Goal: Task Accomplishment & Management: Manage account settings

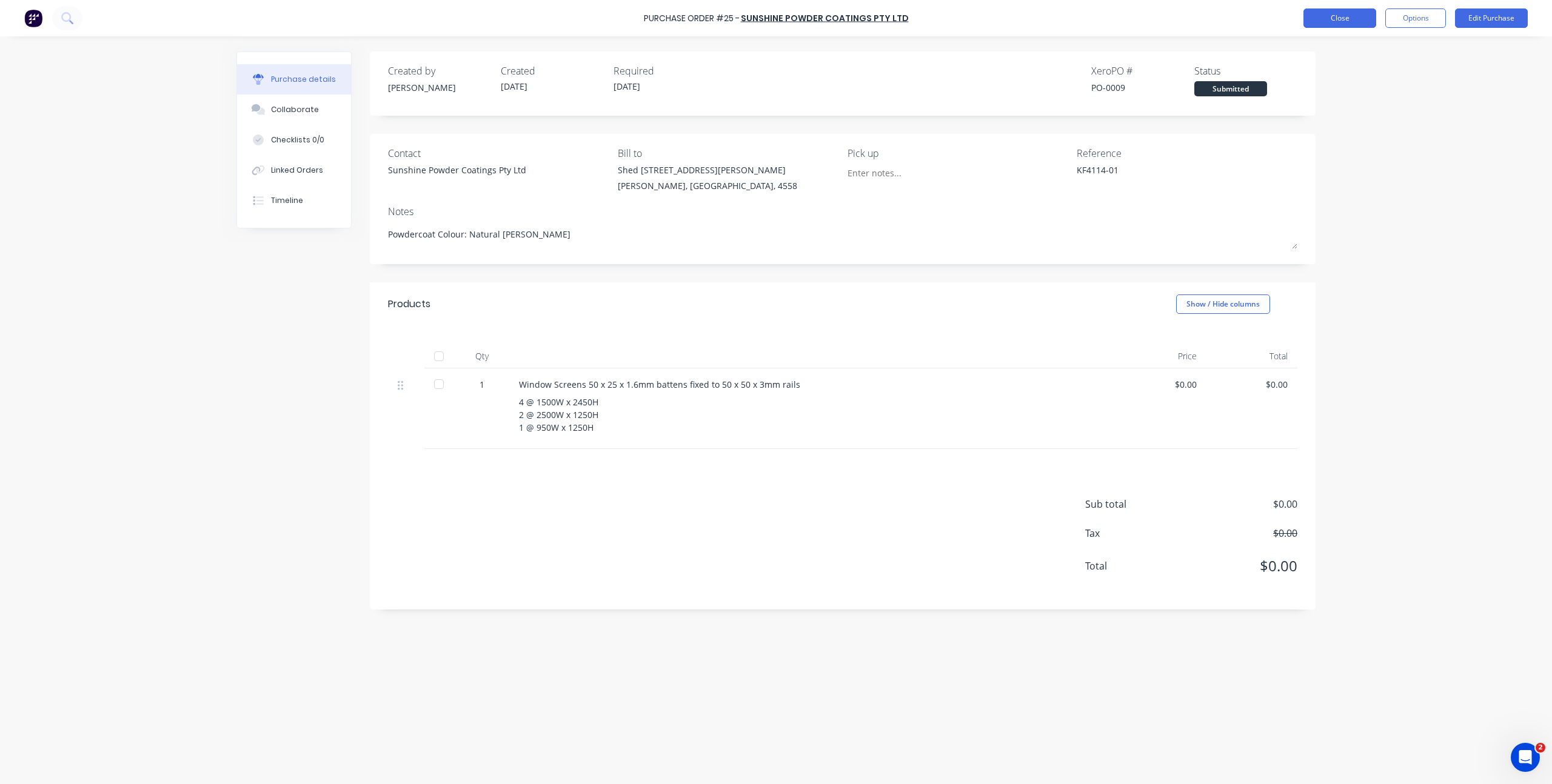
click at [1343, 20] on button "Close" at bounding box center [1340, 18] width 73 height 20
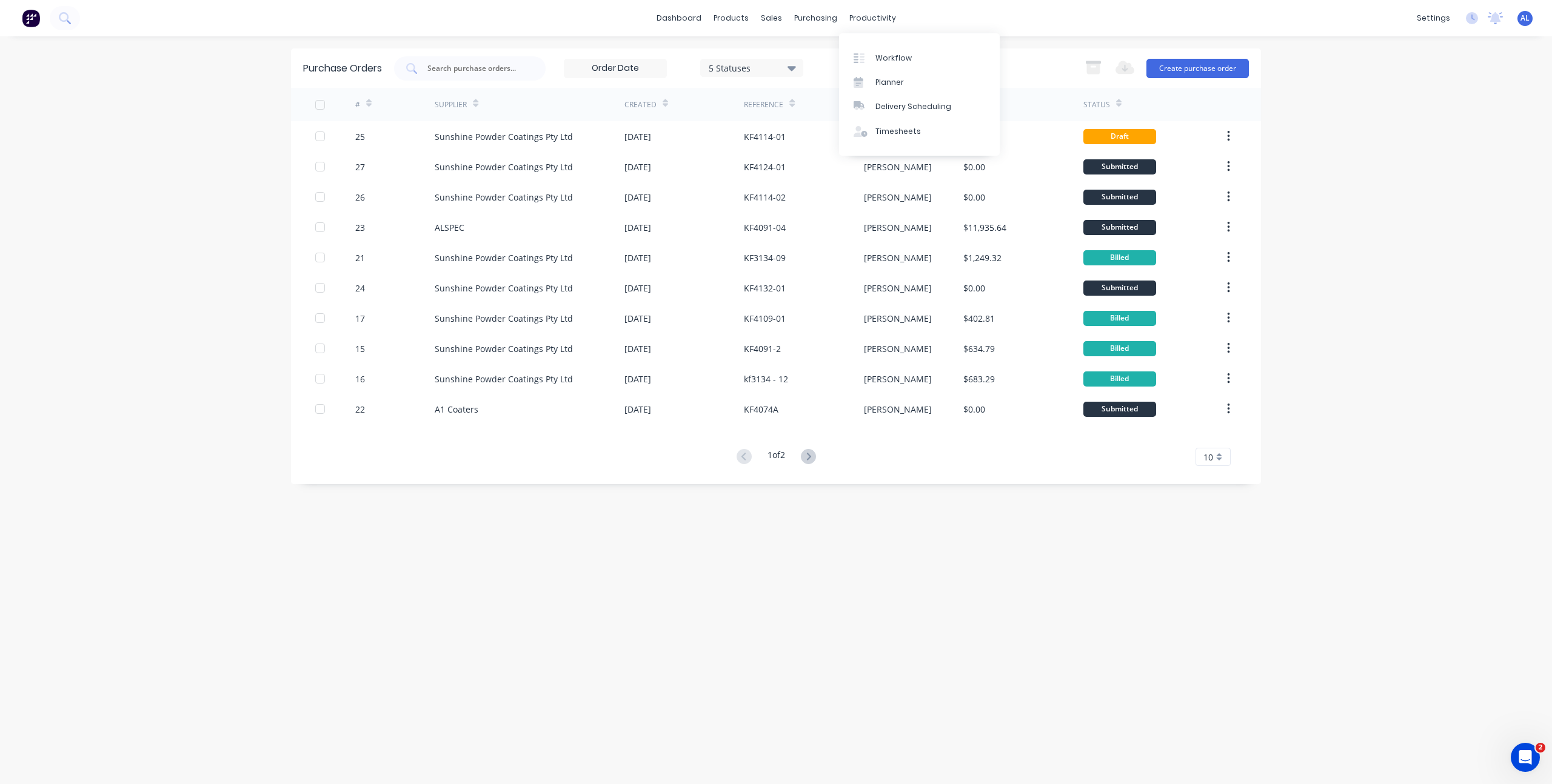
click at [850, 18] on div "productivity" at bounding box center [872, 18] width 59 height 18
click at [858, 50] on link "Workflow" at bounding box center [919, 58] width 161 height 24
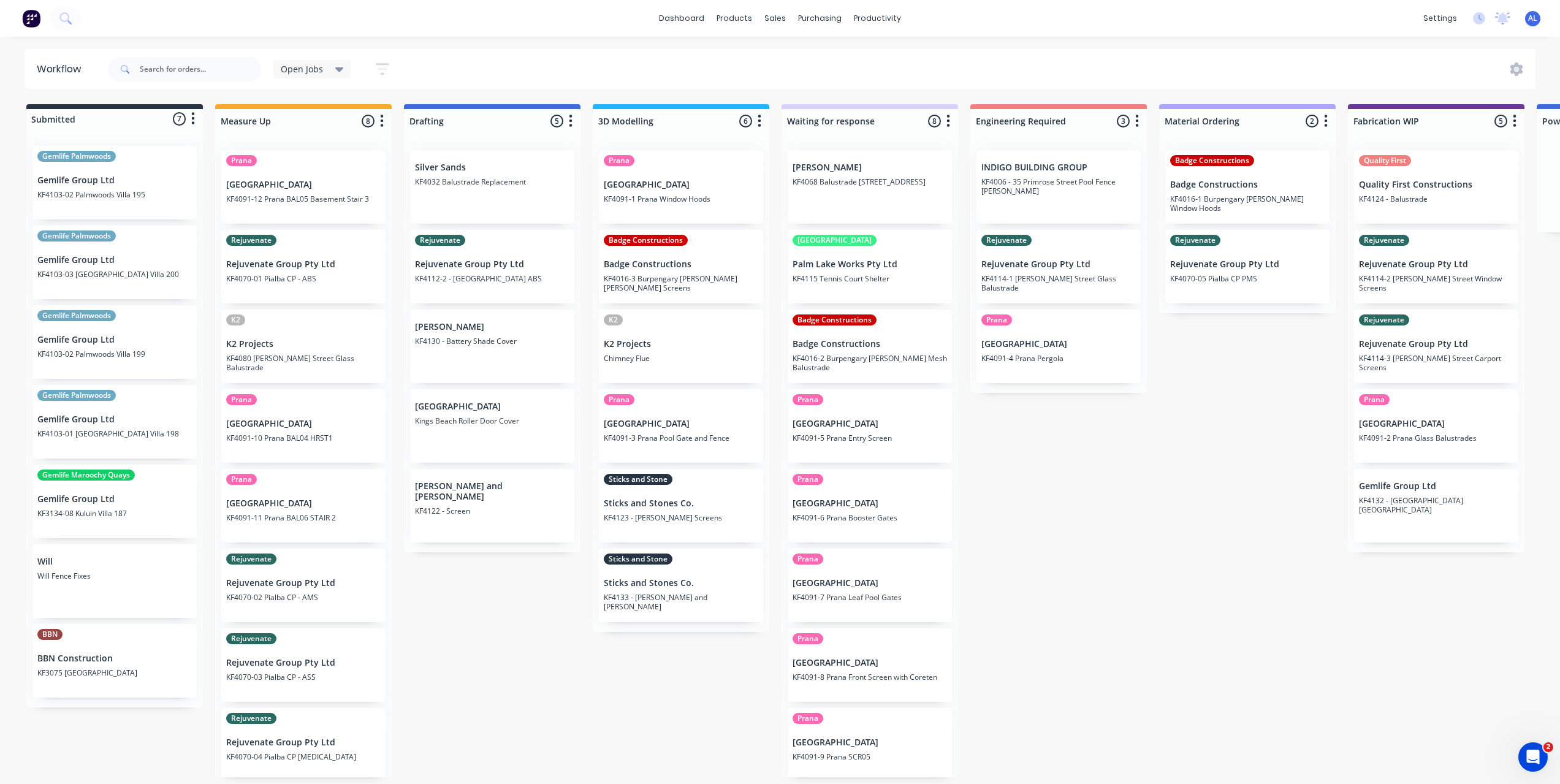
click at [495, 670] on div "Submitted 7 Status colour #273444 hex #273444 Save Cancel Summaries Total order…" at bounding box center [1457, 440] width 2932 height 673
click at [508, 576] on div "Submitted 7 Status colour #273444 hex #273444 Save Cancel Summaries Total order…" at bounding box center [1457, 440] width 2932 height 673
click at [525, 647] on div "Submitted 7 Status colour #273444 hex #273444 Save Cancel Summaries Total order…" at bounding box center [1457, 440] width 2932 height 673
click at [1041, 547] on div "Submitted 7 Status colour #273444 hex #273444 Save Cancel Summaries Total order…" at bounding box center [1457, 440] width 2932 height 673
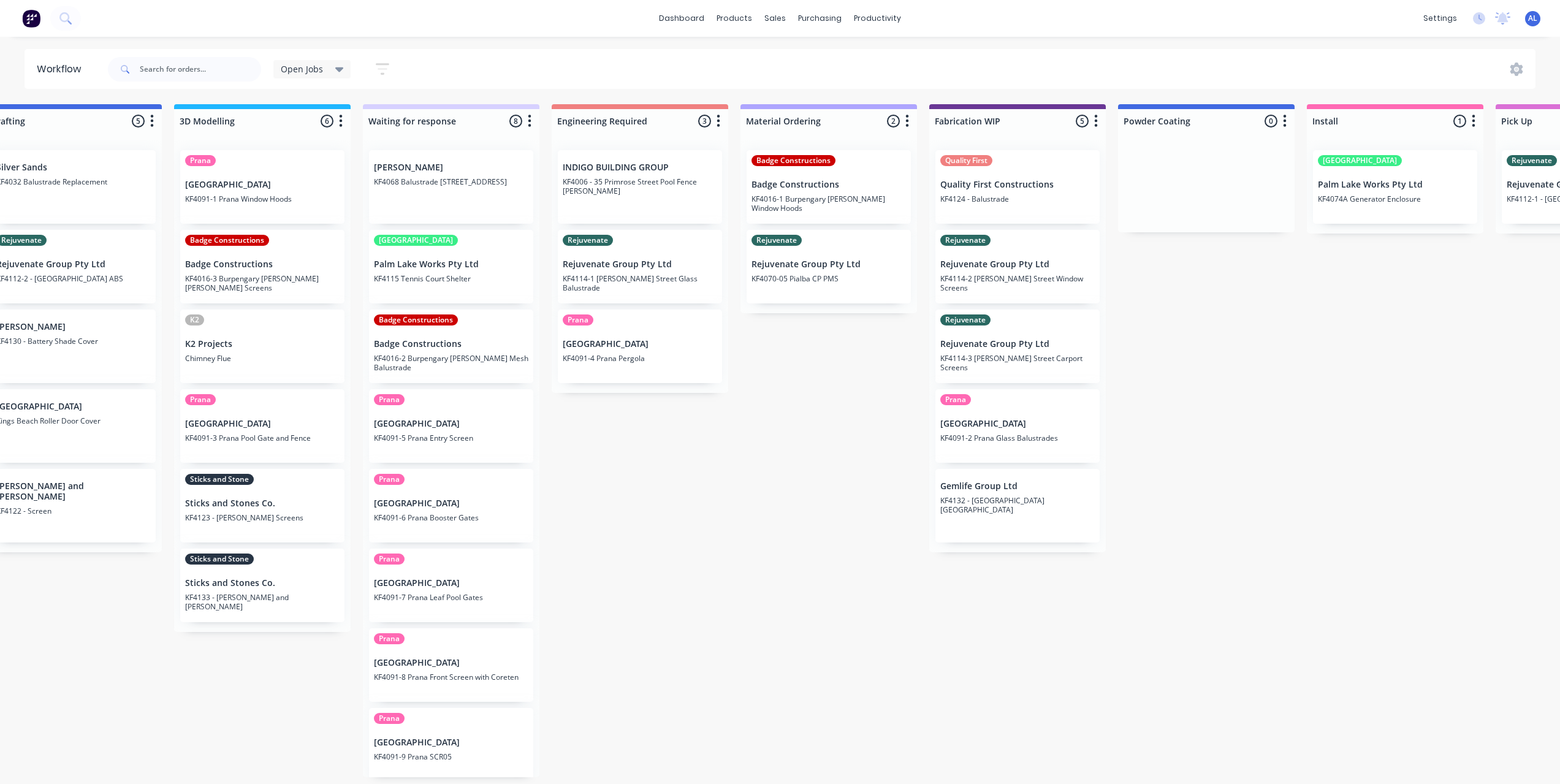
scroll to position [1, 421]
click at [827, 608] on div "Submitted 7 Status colour #273444 hex #273444 Save Cancel Summaries Total order…" at bounding box center [1037, 440] width 2932 height 673
click at [824, 625] on div "Submitted 7 Status colour #273444 hex #273444 Save Cancel Summaries Total order…" at bounding box center [1037, 440] width 2932 height 673
click at [805, 777] on div "Submitted 7 Status colour #273444 hex #273444 Save Cancel Summaries Total order…" at bounding box center [1037, 440] width 2932 height 673
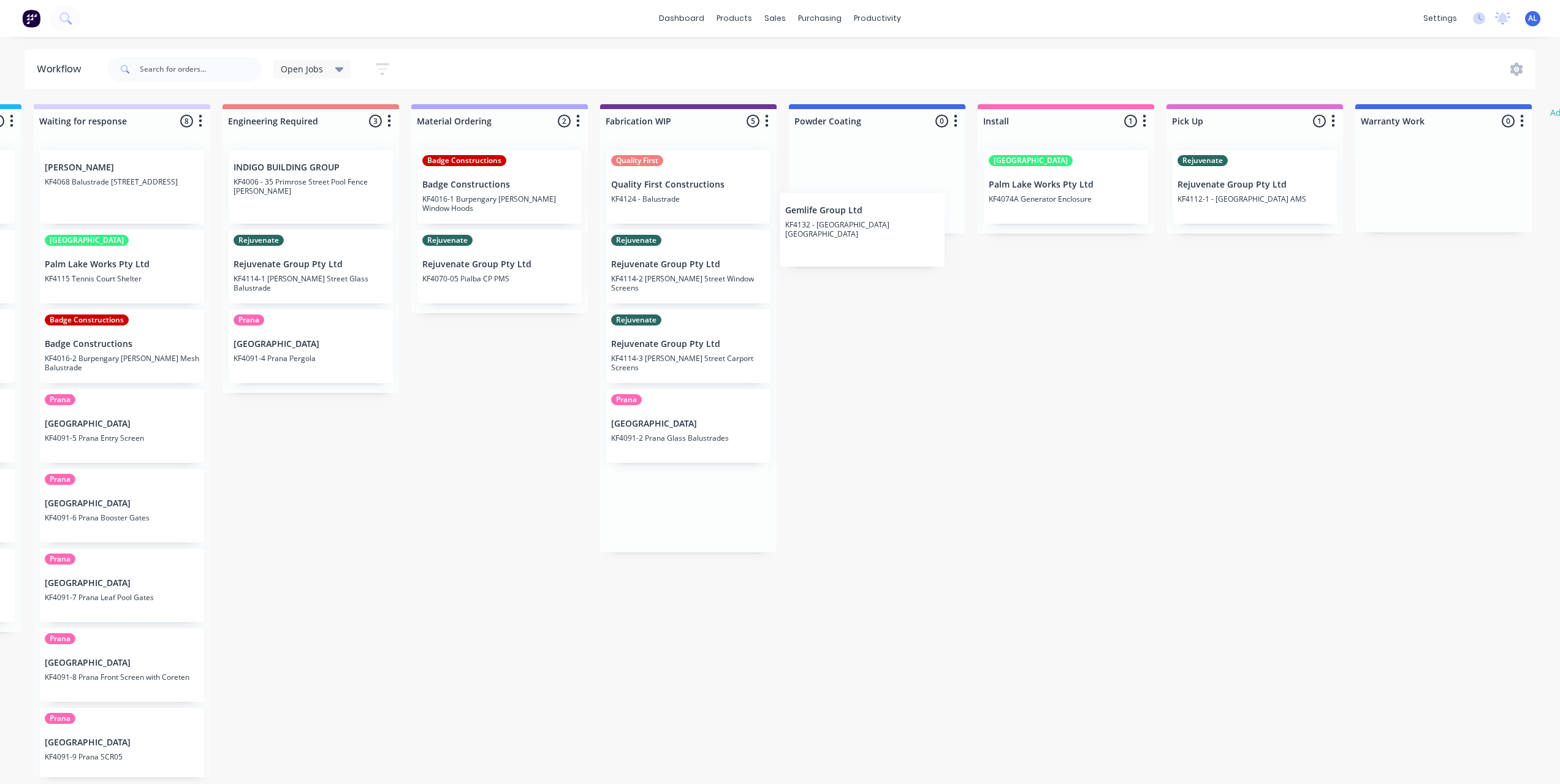
scroll to position [0, 747]
drag, startPoint x: 654, startPoint y: 511, endPoint x: 869, endPoint y: 157, distance: 414.2
click at [869, 157] on div "Submitted 7 Status colour #273444 hex #273444 Save Cancel Summaries Total order…" at bounding box center [709, 440] width 2932 height 673
click at [900, 341] on div "Submitted 7 Status colour #273444 hex #273444 Save Cancel Summaries Total order…" at bounding box center [709, 440] width 2932 height 673
click at [881, 362] on div "Submitted 7 Status colour #273444 hex #273444 Save Cancel Summaries Total order…" at bounding box center [709, 440] width 2932 height 673
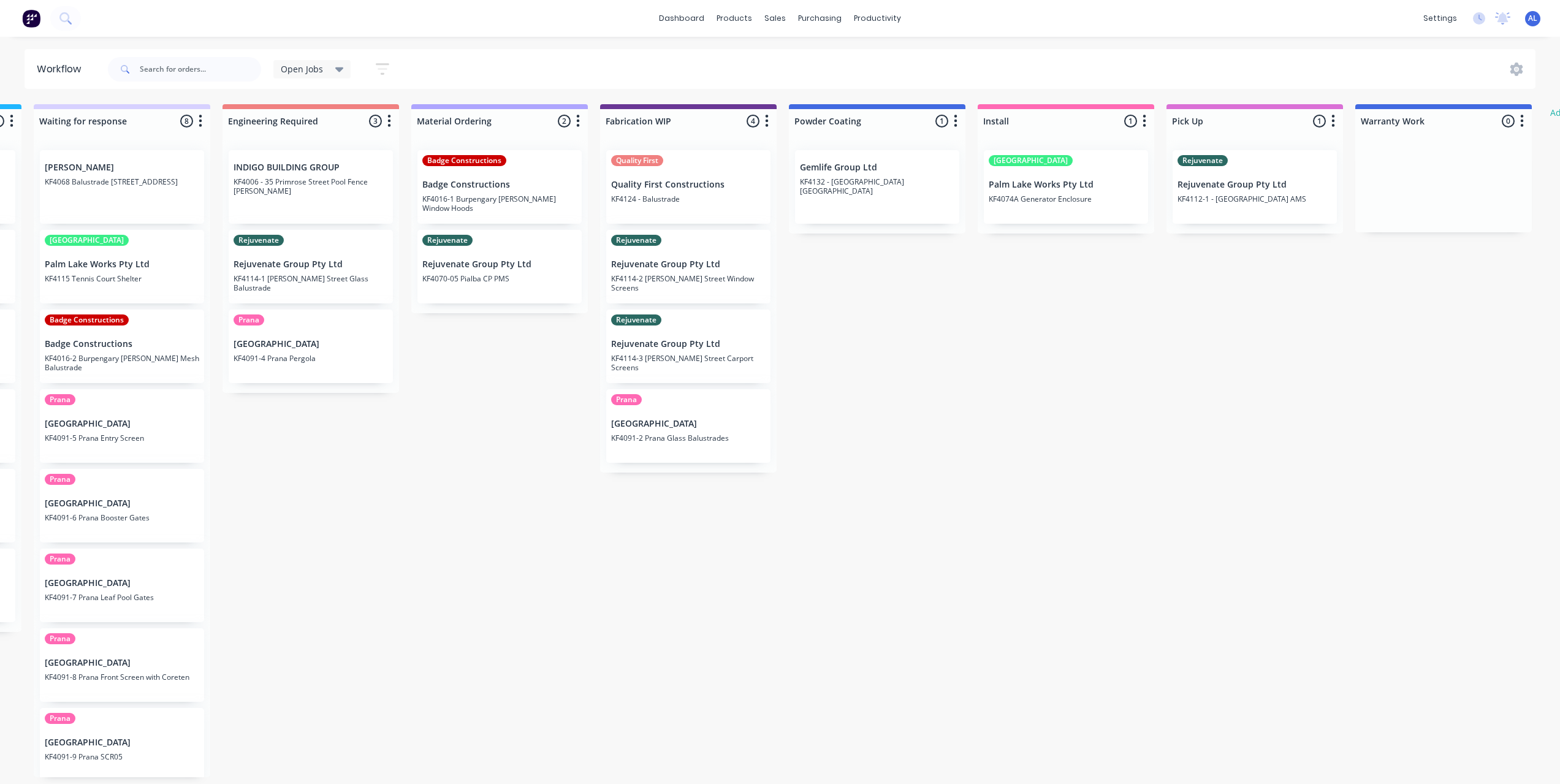
click at [508, 490] on div "Submitted 7 Status colour #273444 hex #273444 Save Cancel Summaries Total order…" at bounding box center [709, 440] width 2932 height 673
click at [592, 710] on div "Submitted 7 Status colour #273444 hex #273444 Save Cancel Summaries Total order…" at bounding box center [709, 440] width 2932 height 673
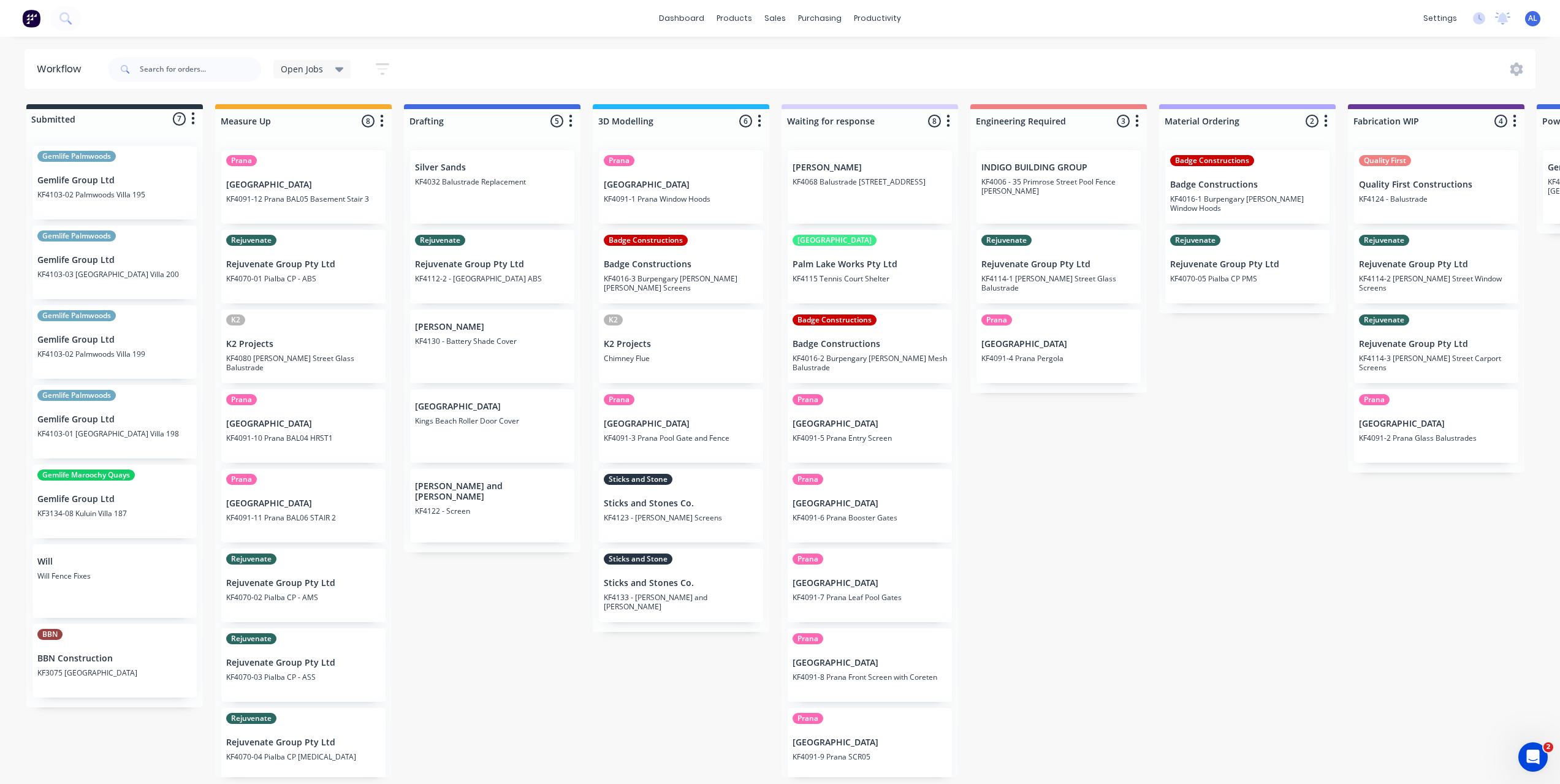
click at [1135, 620] on div "Submitted 7 Status colour #273444 hex #273444 Save Cancel Summaries Total order…" at bounding box center [1457, 440] width 2932 height 673
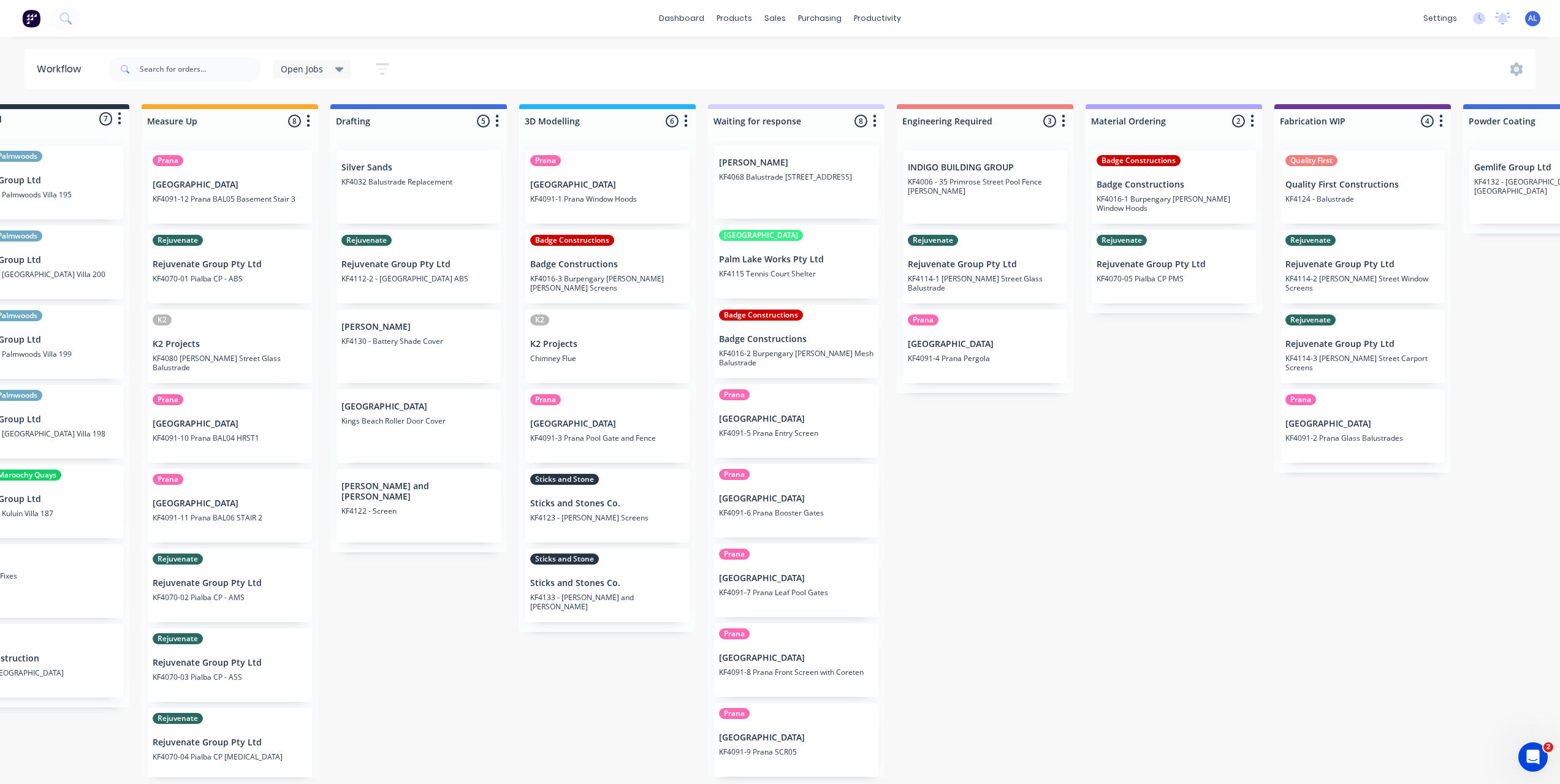
scroll to position [3, 74]
click at [975, 456] on div "Submitted 7 Status colour #273444 hex #273444 Save Cancel Summaries Total order…" at bounding box center [1383, 440] width 2932 height 673
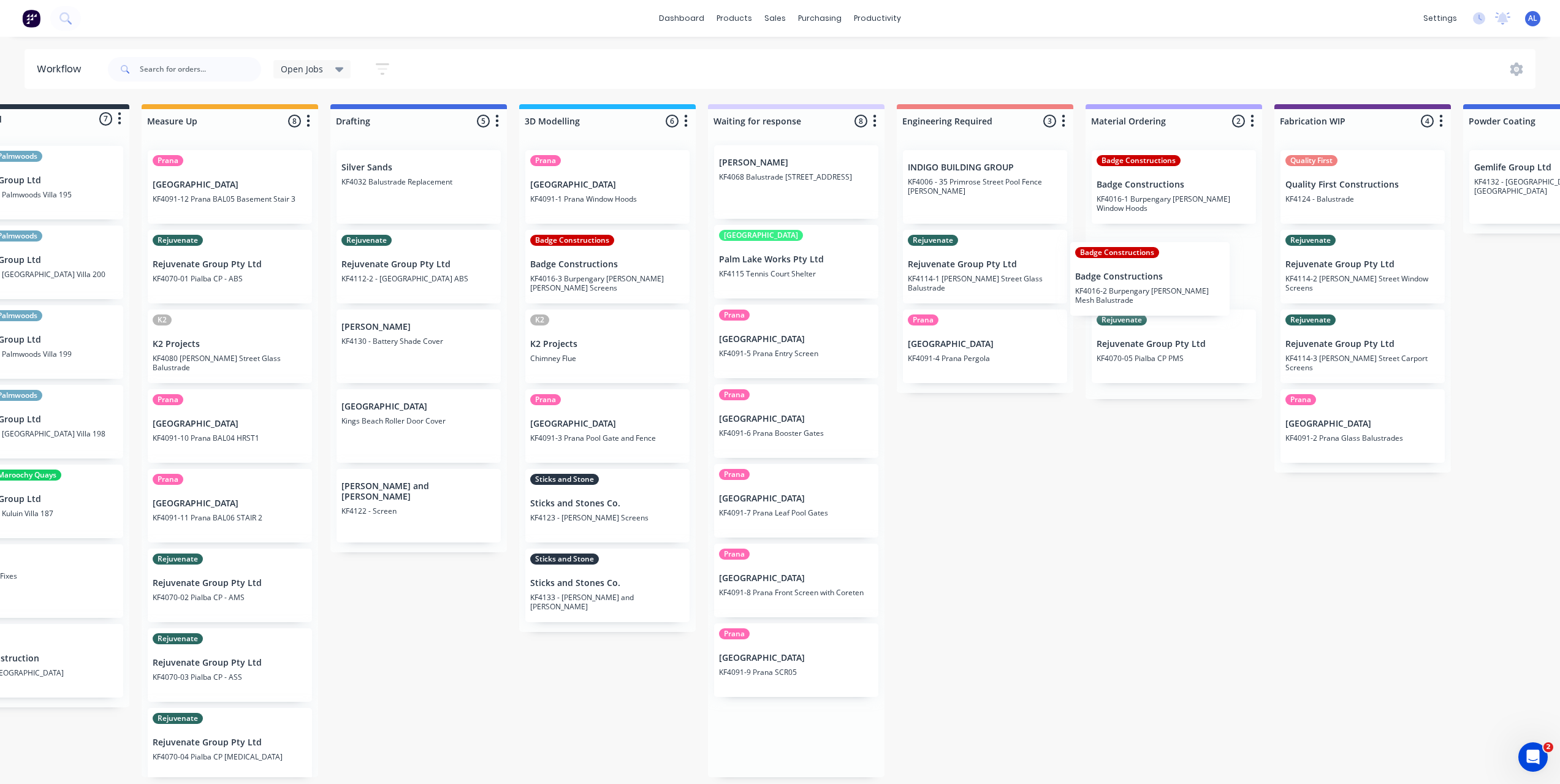
drag, startPoint x: 815, startPoint y: 345, endPoint x: 1182, endPoint y: 281, distance: 372.5
click at [1182, 281] on div "Submitted 7 Status colour #273444 hex #273444 Save Cancel Summaries Total order…" at bounding box center [1383, 440] width 2932 height 673
click at [1101, 486] on div "Submitted 7 Status colour #273444 hex #273444 Save Cancel Summaries Total order…" at bounding box center [1383, 440] width 2932 height 673
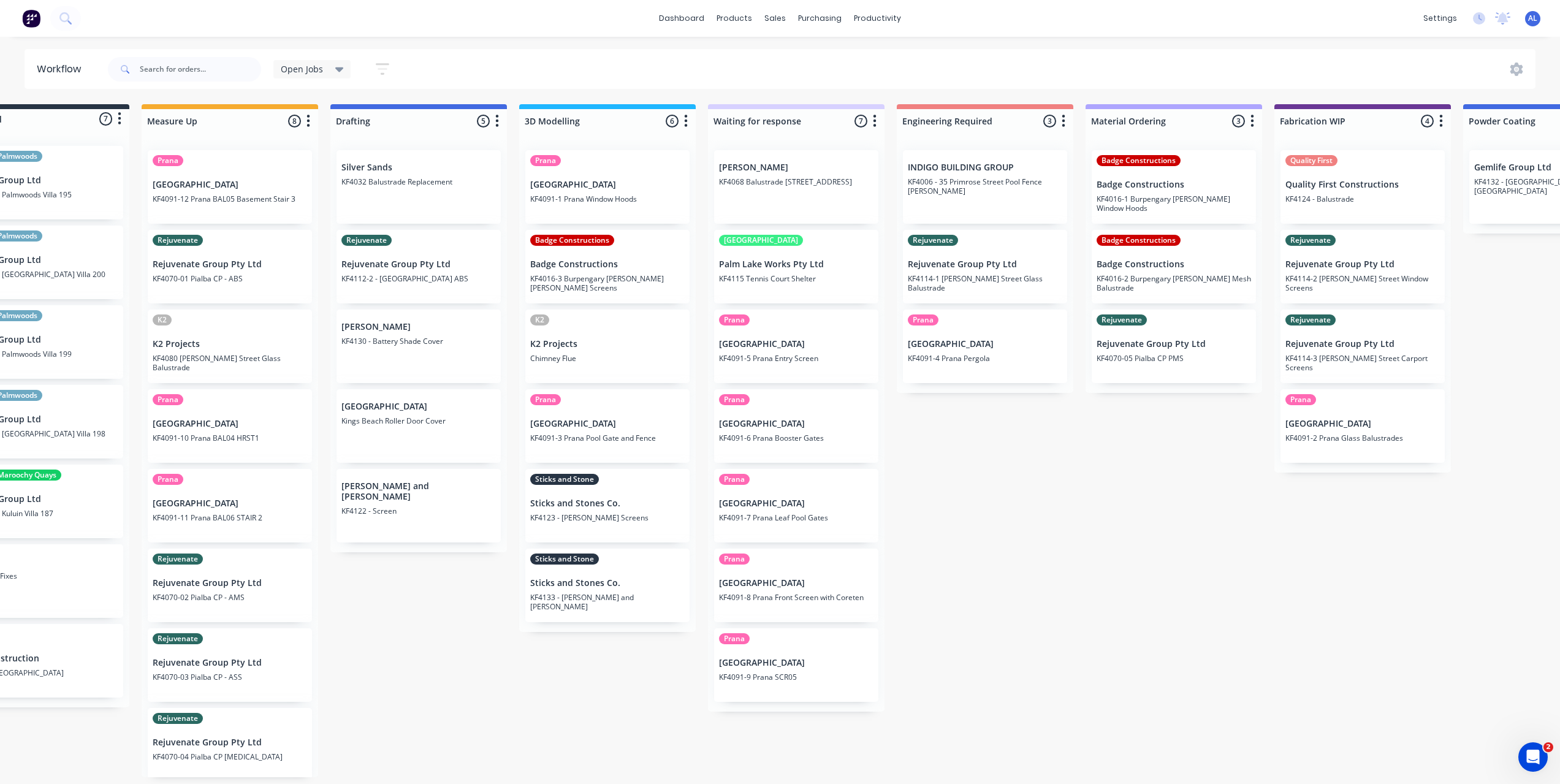
click at [976, 457] on div "Submitted 7 Status colour #273444 hex #273444 Save Cancel Summaries Total order…" at bounding box center [1383, 440] width 2932 height 673
click at [916, 434] on div "Submitted 7 Status colour #273444 hex #273444 Save Cancel Summaries Total order…" at bounding box center [1383, 440] width 2932 height 673
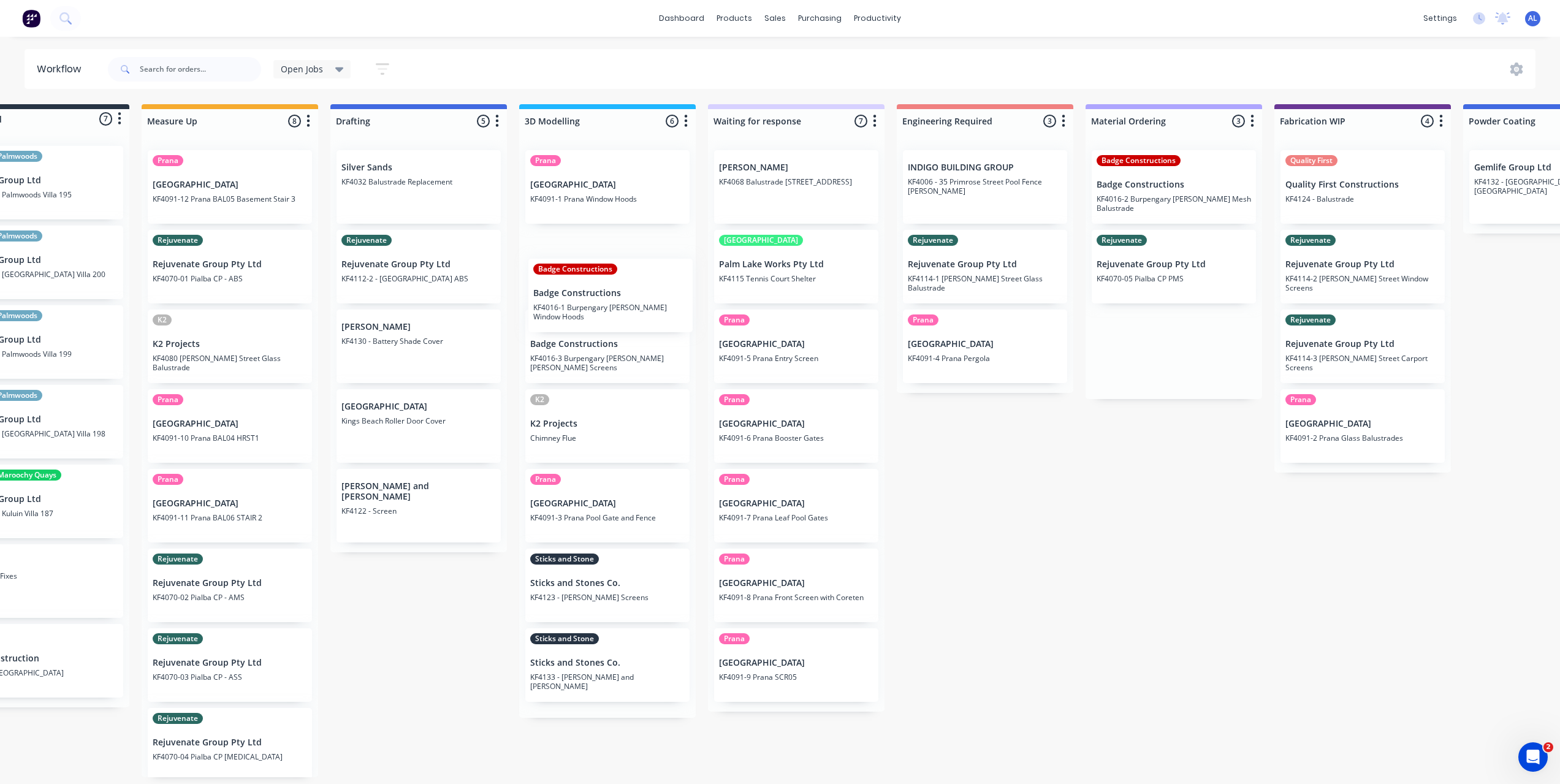
drag, startPoint x: 1151, startPoint y: 191, endPoint x: 582, endPoint y: 307, distance: 580.7
click at [582, 307] on div "Submitted 7 Status colour #273444 hex #273444 Save Cancel Summaries Total order…" at bounding box center [1383, 440] width 2932 height 673
click at [947, 519] on div "Submitted 7 Status colour #273444 hex #273444 Save Cancel Summaries Total order…" at bounding box center [1383, 440] width 2932 height 673
click at [996, 475] on div "Submitted 7 Status colour #273444 hex #273444 Save Cancel Summaries Total order…" at bounding box center [1383, 440] width 2932 height 673
click at [946, 504] on div "Submitted 7 Status colour #273444 hex #273444 Save Cancel Summaries Total order…" at bounding box center [1383, 440] width 2932 height 673
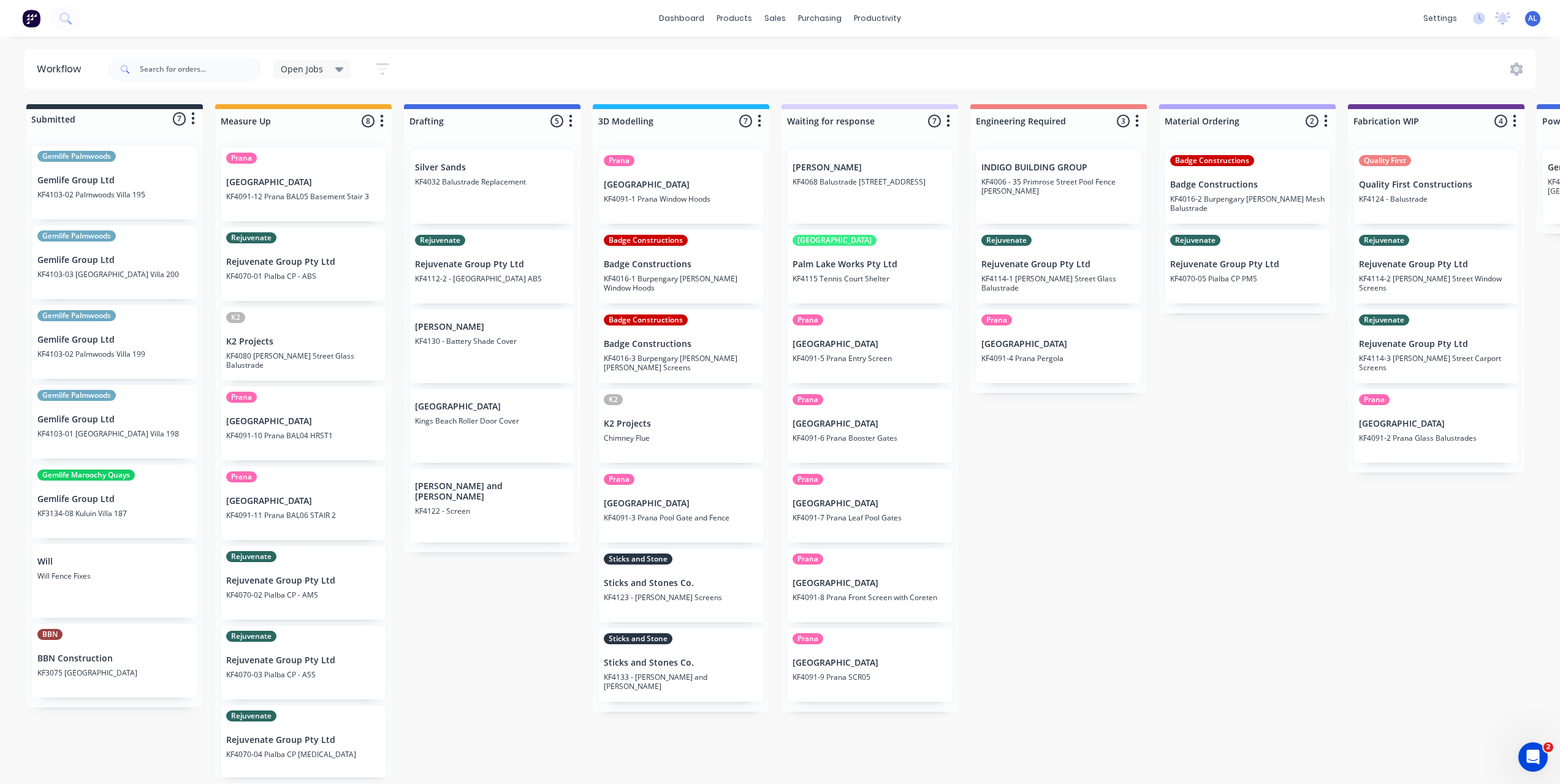
scroll to position [5, 0]
click at [433, 661] on div "Submitted 7 Status colour #273444 hex #273444 Save Cancel Summaries Total order…" at bounding box center [1457, 440] width 2932 height 673
click at [469, 606] on div "Submitted 7 Status colour #273444 hex #273444 Save Cancel Summaries Total order…" at bounding box center [1457, 440] width 2932 height 673
click at [470, 605] on div "Submitted 7 Status colour #273444 hex #273444 Save Cancel Summaries Total order…" at bounding box center [1457, 440] width 2932 height 673
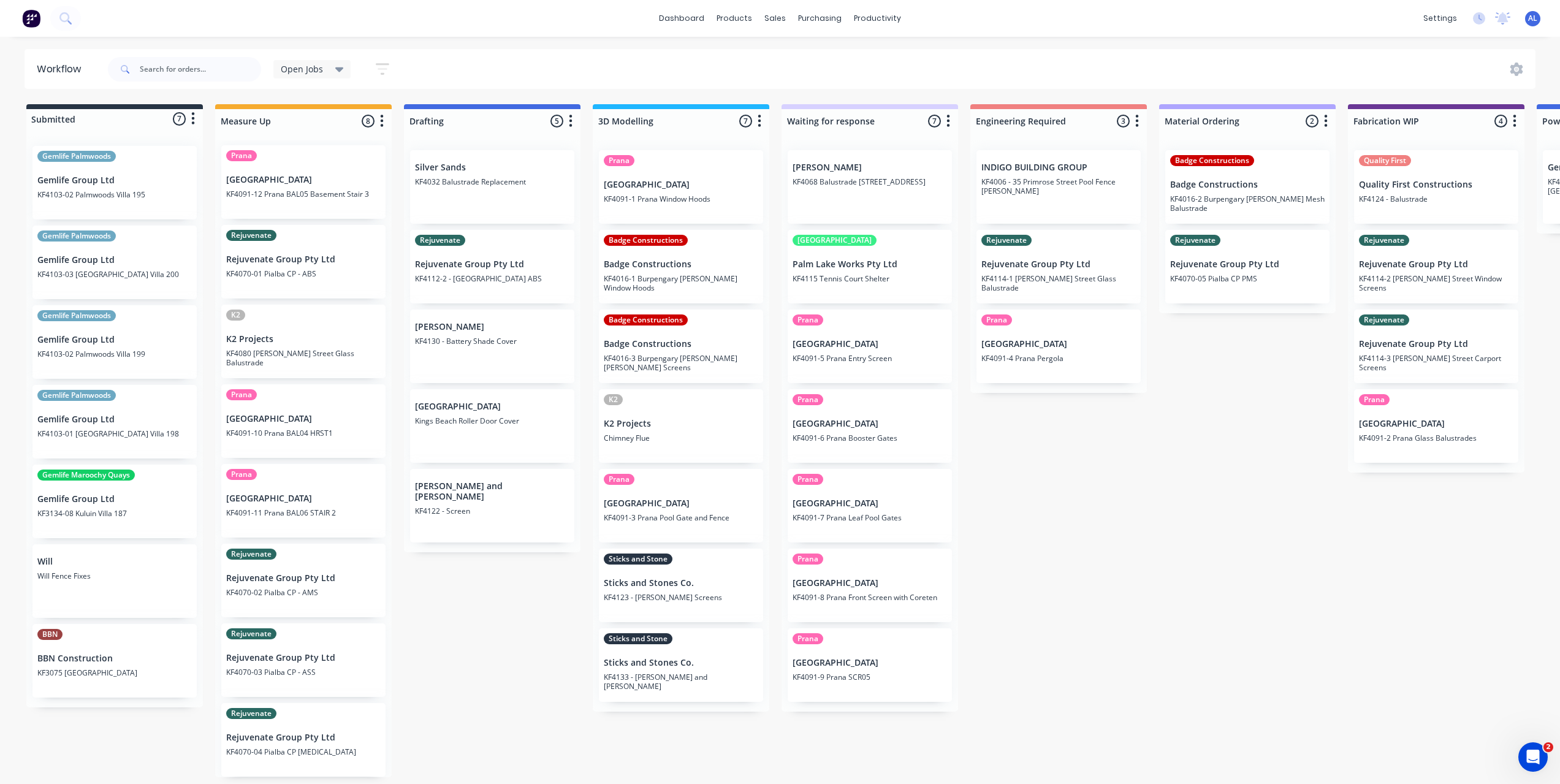
click at [442, 595] on div "Submitted 7 Status colour #273444 hex #273444 Save Cancel Summaries Total order…" at bounding box center [1457, 440] width 2932 height 673
click at [444, 593] on div "Submitted 7 Status colour #273444 hex #273444 Save Cancel Summaries Total order…" at bounding box center [1457, 440] width 2932 height 673
click at [449, 591] on div "Submitted 7 Status colour #273444 hex #273444 Save Cancel Summaries Total order…" at bounding box center [1457, 440] width 2932 height 673
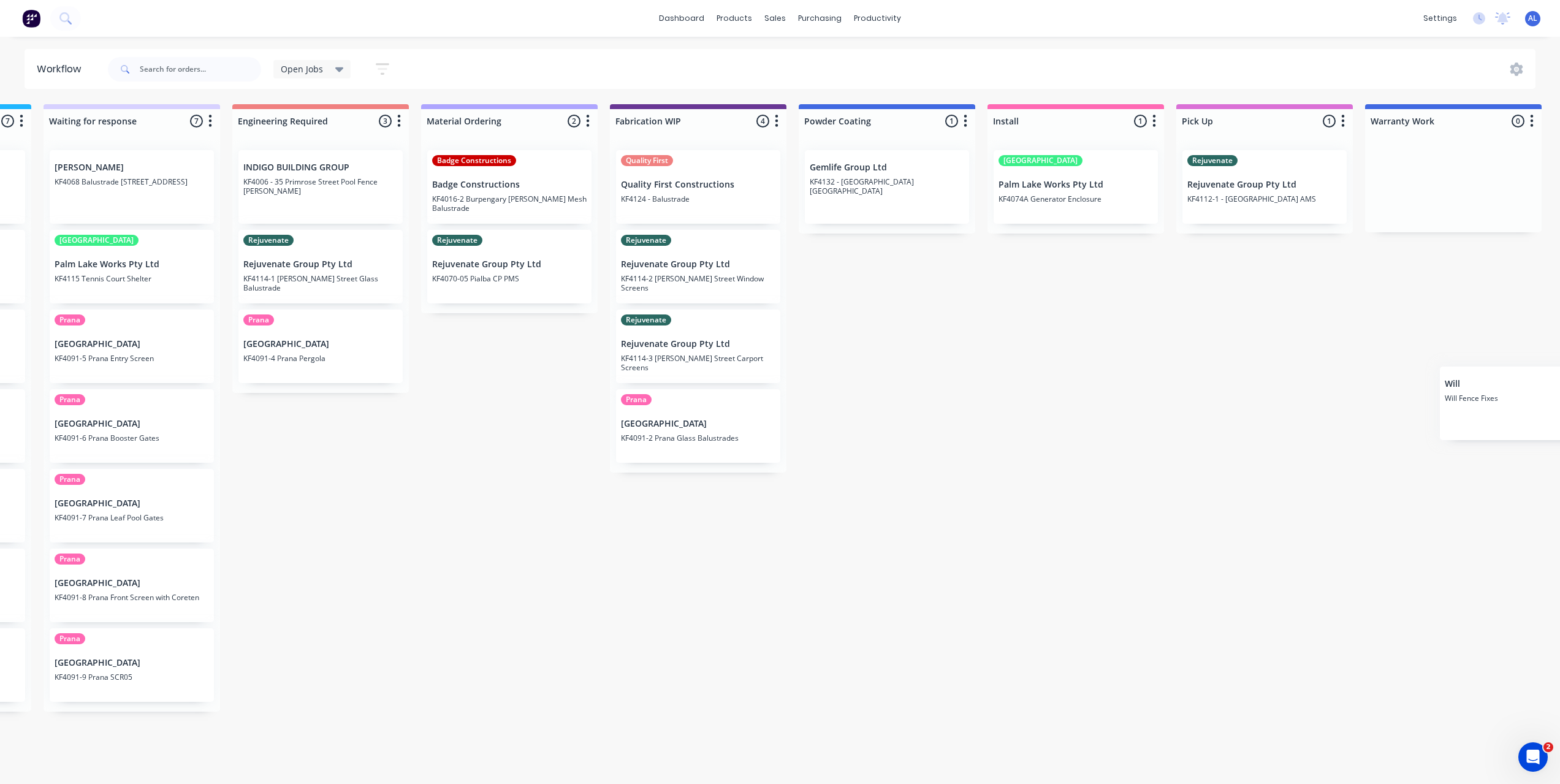
scroll to position [3, 774]
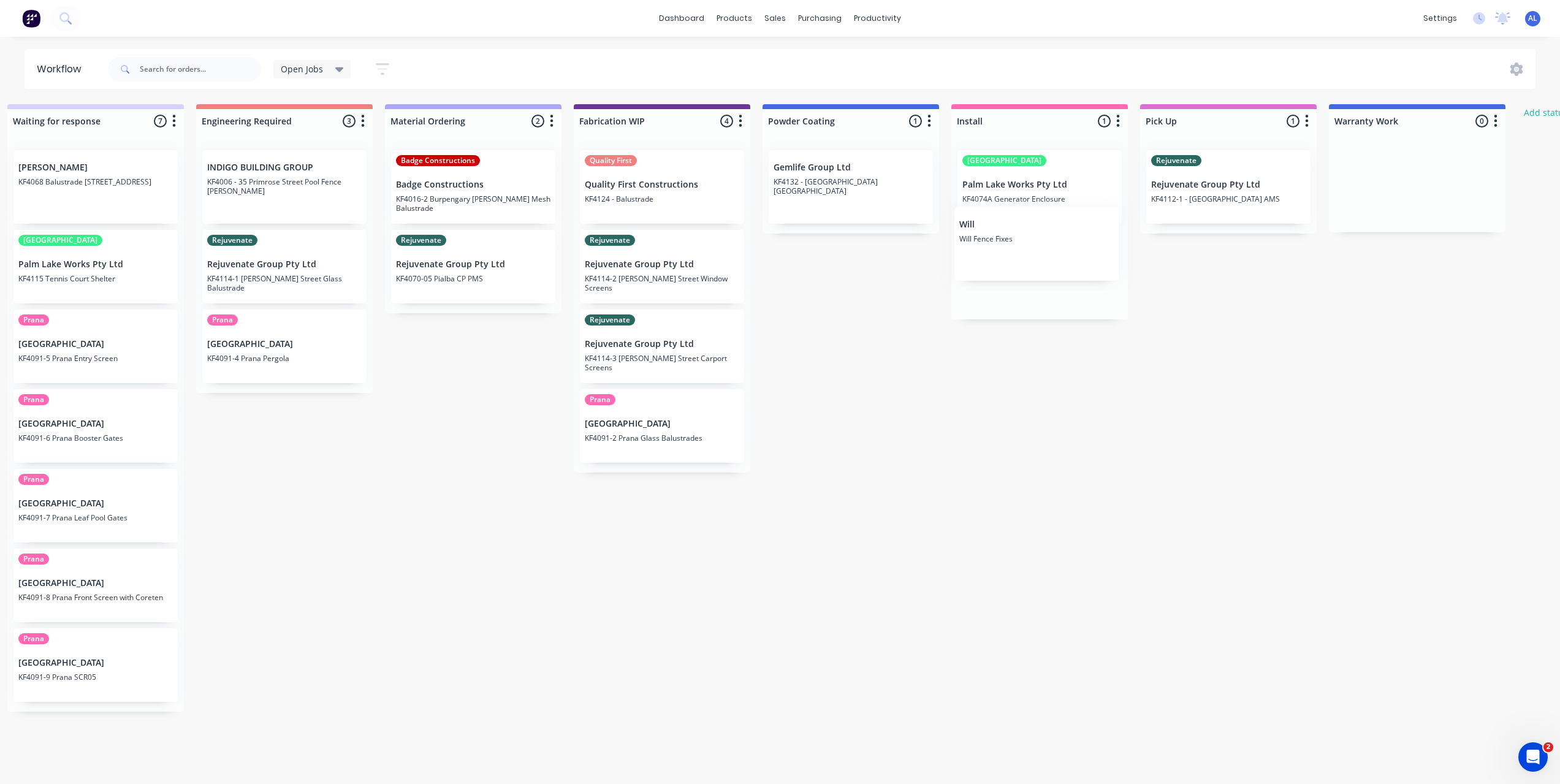
drag, startPoint x: 96, startPoint y: 568, endPoint x: 1029, endPoint y: 225, distance: 994.1
click at [1029, 225] on div "Submitted 7 Status colour #273444 hex #273444 Save Cancel Summaries Total order…" at bounding box center [683, 440] width 2932 height 673
click at [901, 468] on div "Submitted 6 Status colour #273444 hex #273444 Save Cancel Summaries Total order…" at bounding box center [683, 440] width 2932 height 673
click at [907, 489] on div "Submitted 6 Status colour #273444 hex #273444 Save Cancel Summaries Total order…" at bounding box center [683, 440] width 2932 height 673
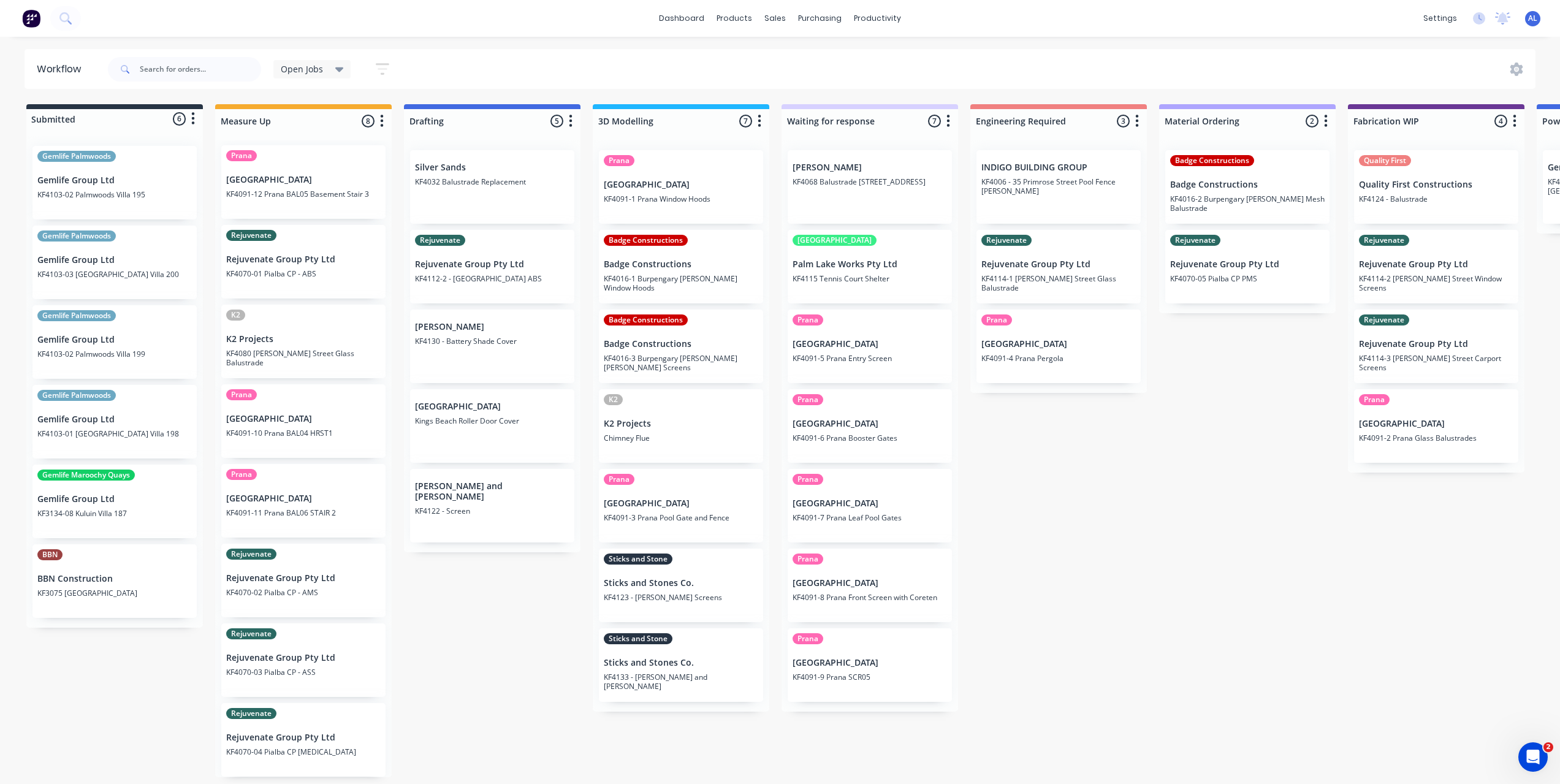
click at [189, 674] on div "Submitted 6 Status colour #273444 hex #273444 Save Cancel Summaries Total order…" at bounding box center [1457, 440] width 2932 height 673
click at [466, 610] on div "Submitted 6 Status colour #273444 hex #273444 Save Cancel Summaries Total order…" at bounding box center [1457, 440] width 2932 height 673
click at [1216, 538] on div "Submitted 6 Status colour #273444 hex #273444 Save Cancel Summaries Total order…" at bounding box center [1457, 440] width 2932 height 673
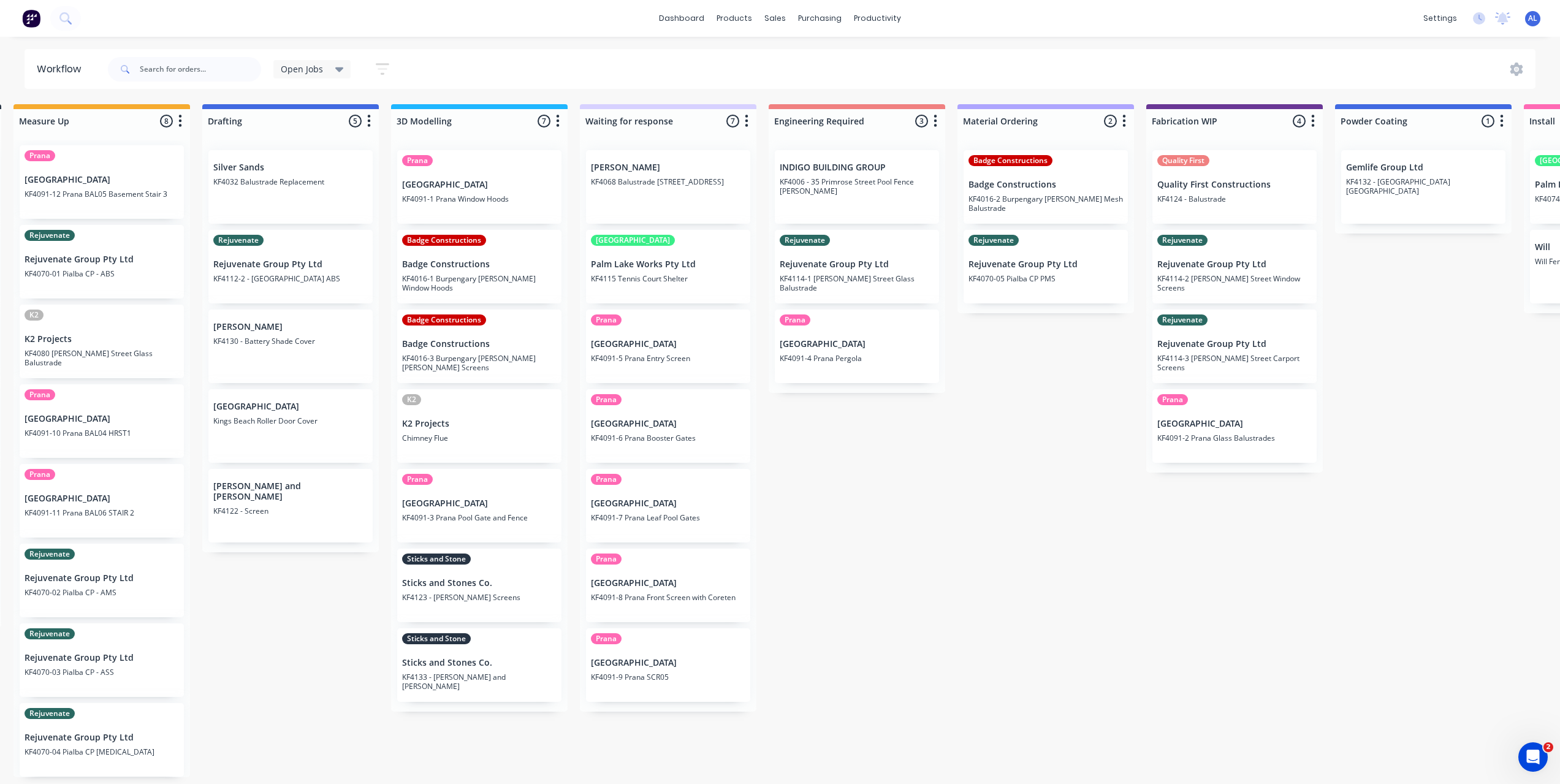
scroll to position [3, 195]
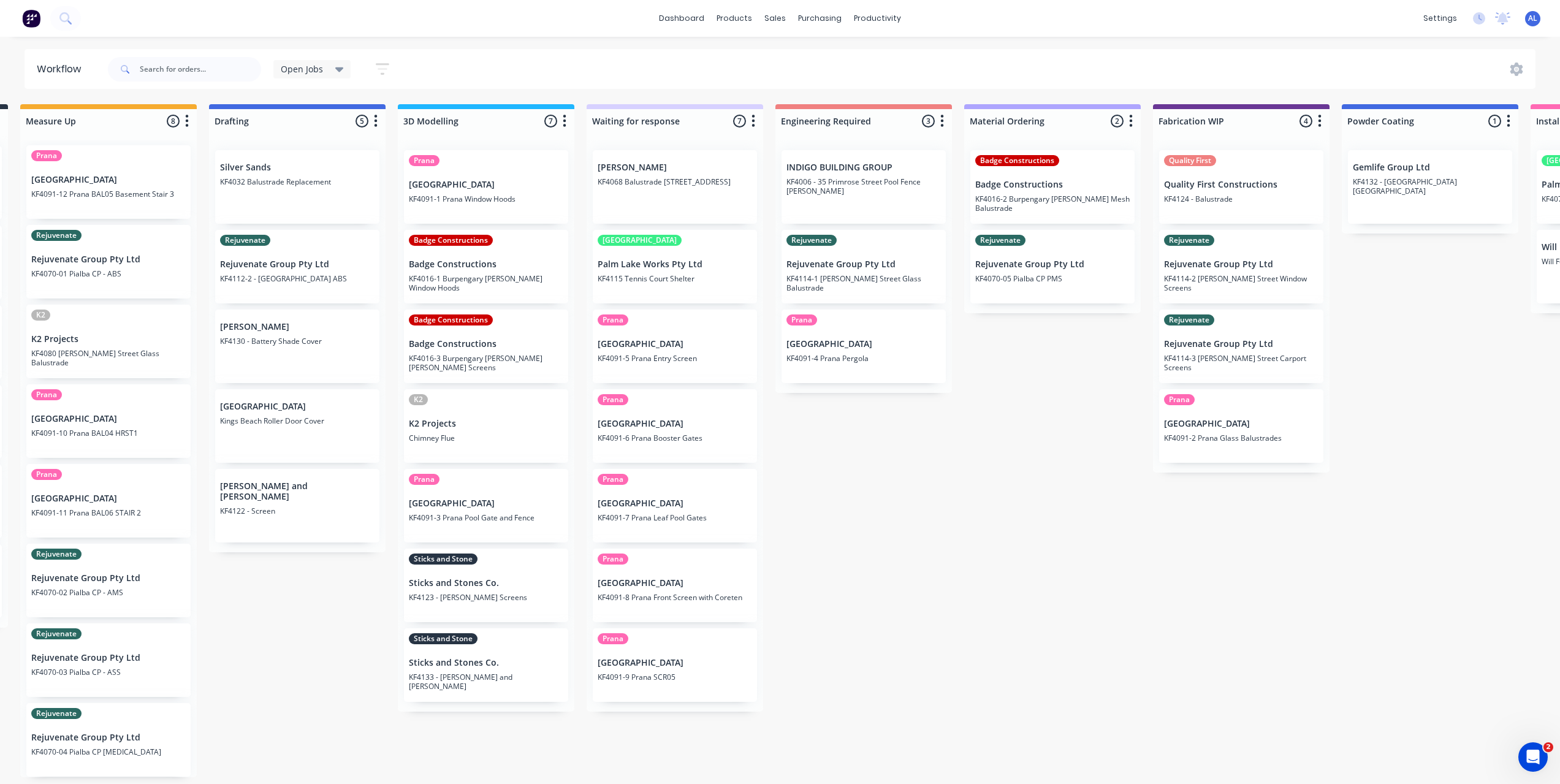
click at [915, 524] on div "Submitted 6 Status colour #273444 hex #273444 Save Cancel Summaries Total order…" at bounding box center [1262, 440] width 2932 height 673
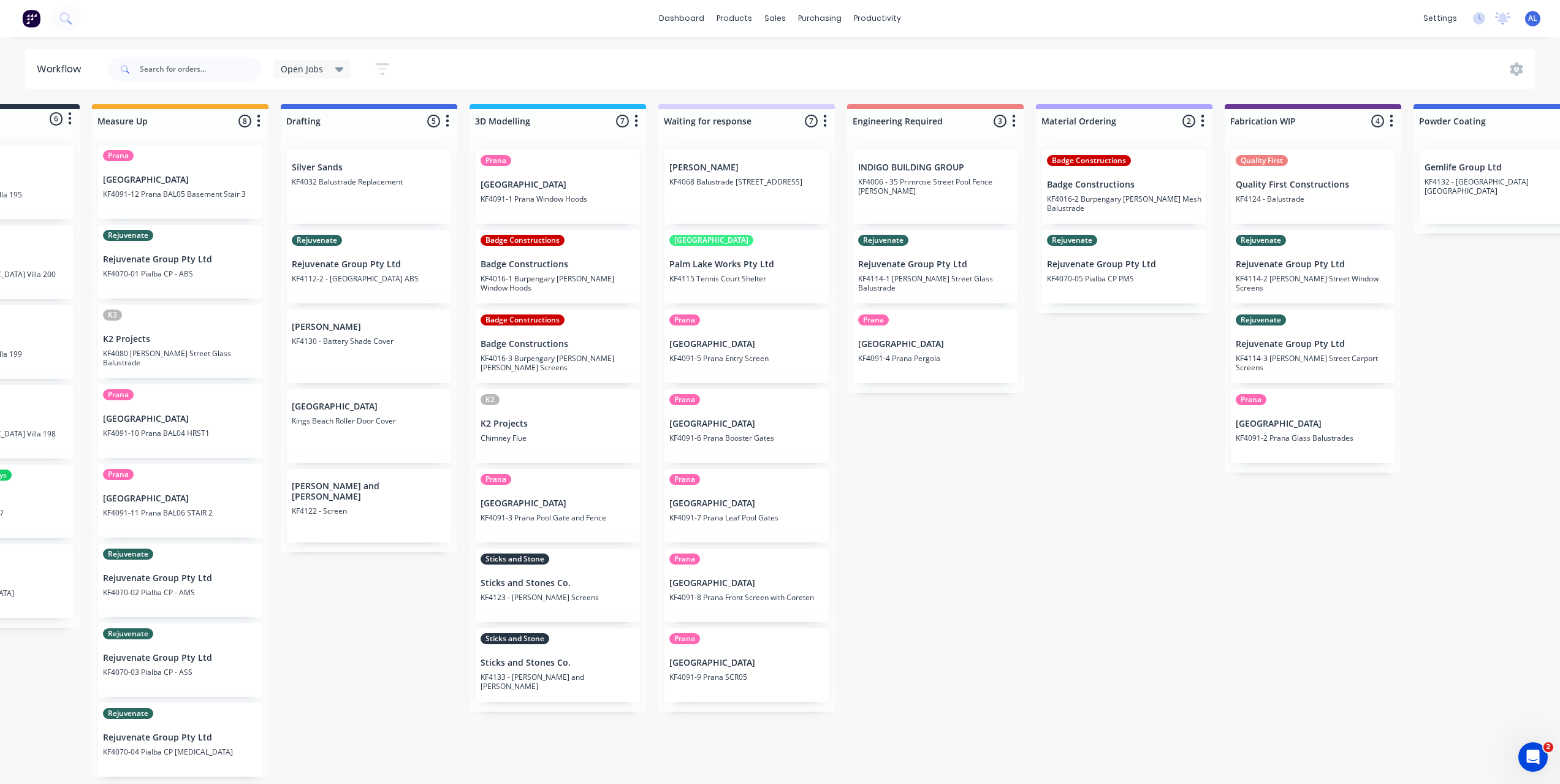
scroll to position [3, 121]
click at [419, 704] on div "Submitted 6 Status colour #273444 hex #273444 Save Cancel Summaries Total order…" at bounding box center [1335, 440] width 2932 height 673
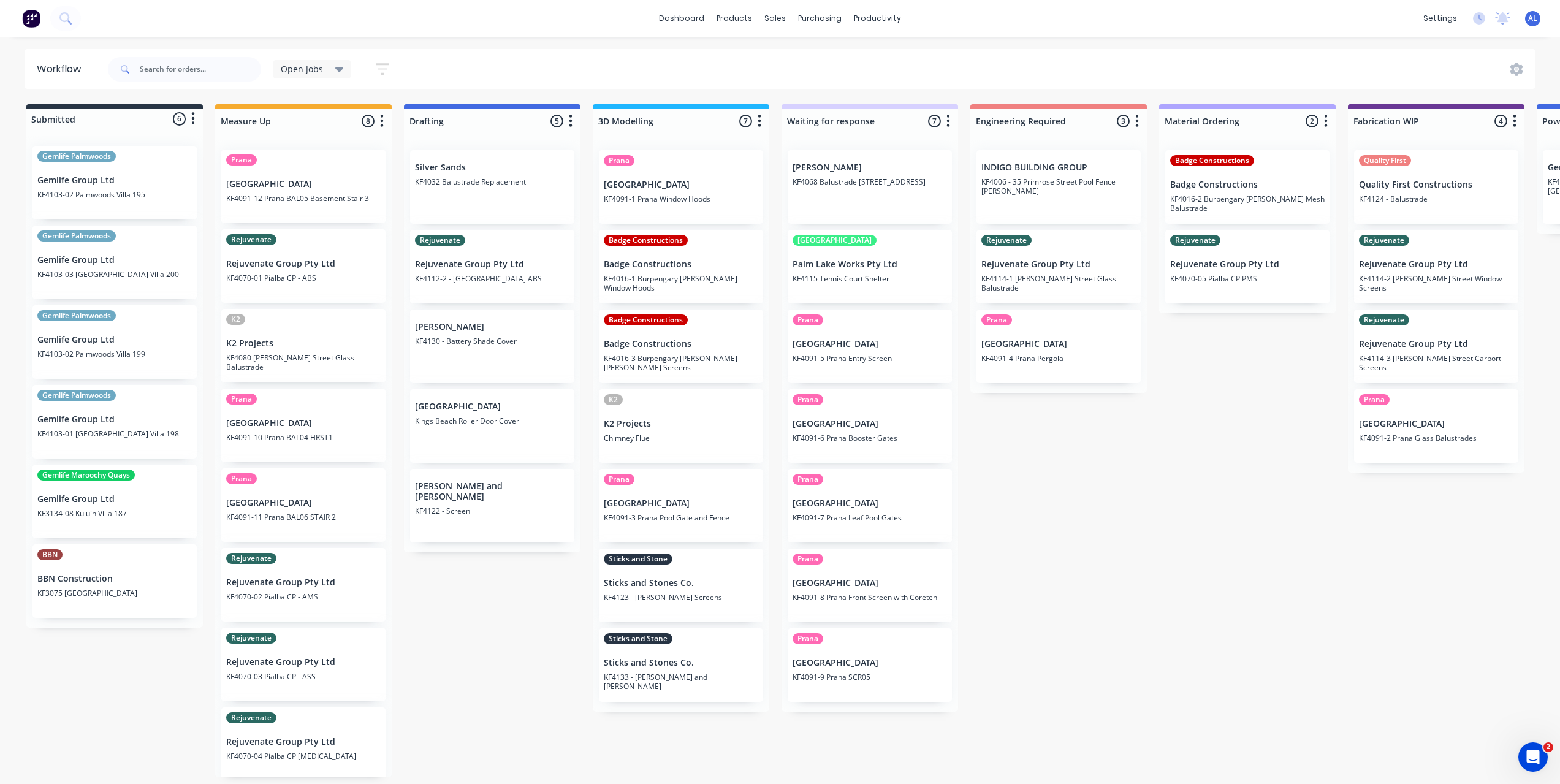
scroll to position [0, 0]
click at [472, 654] on div "Submitted 6 Status colour #273444 hex #273444 Save Cancel Summaries Total order…" at bounding box center [1457, 440] width 2932 height 673
click at [513, 643] on div "Submitted 6 Status colour #273444 hex #273444 Save Cancel Summaries Total order…" at bounding box center [1457, 440] width 2932 height 673
click at [1129, 626] on div "Submitted 6 Status colour #273444 hex #273444 Save Cancel Summaries Total order…" at bounding box center [1457, 440] width 2932 height 673
click at [553, 707] on div "Submitted 6 Status colour #273444 hex #273444 Save Cancel Summaries Total order…" at bounding box center [1457, 440] width 2932 height 673
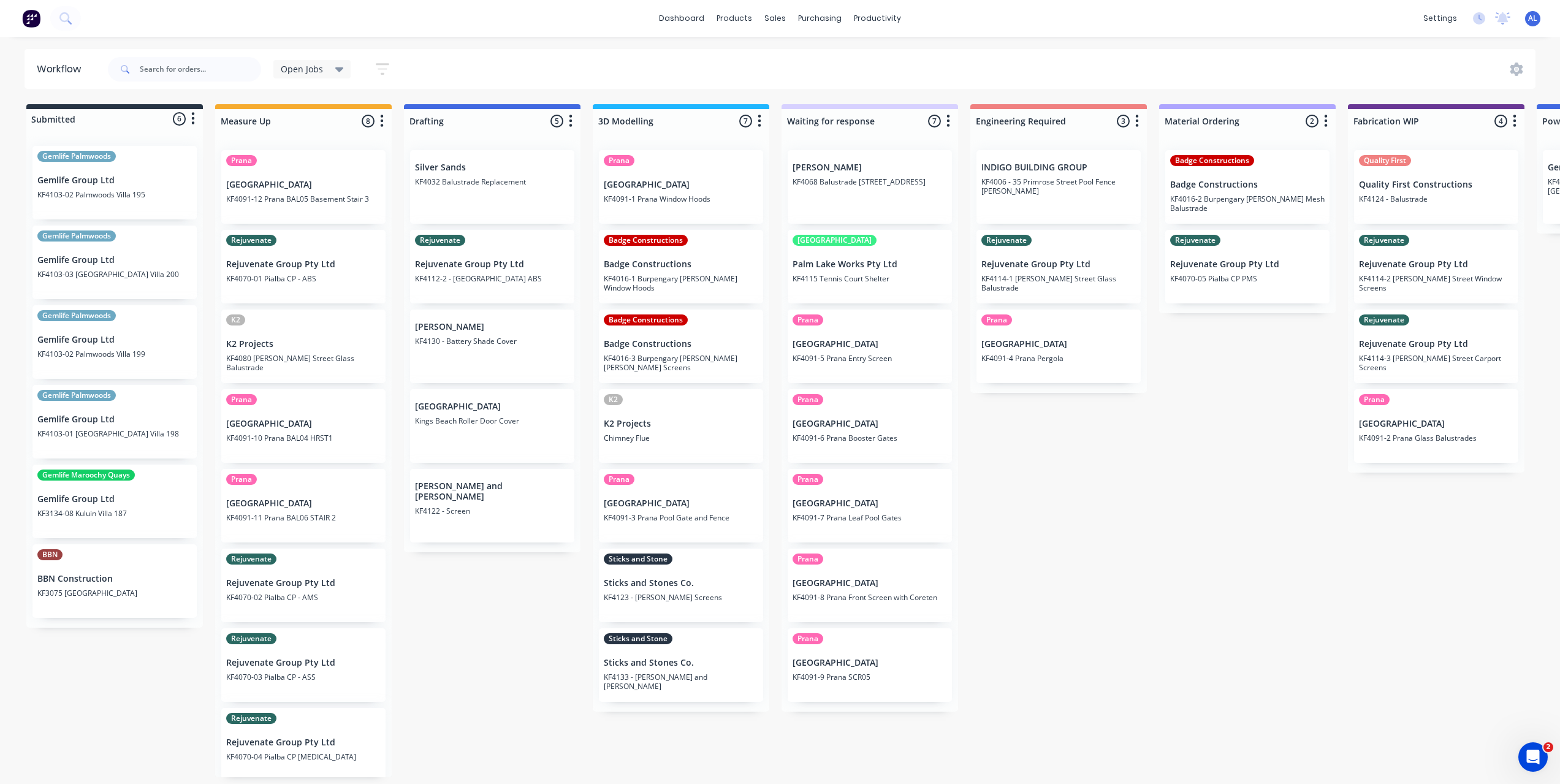
click at [519, 698] on div "Submitted 6 Status colour #273444 hex #273444 Save Cancel Summaries Total order…" at bounding box center [1457, 440] width 2932 height 673
click at [1129, 671] on div "Submitted 6 Status colour #273444 hex #273444 Save Cancel Summaries Total order…" at bounding box center [1457, 440] width 2932 height 673
click at [491, 617] on div "Submitted 6 Status colour #273444 hex #273444 Save Cancel Summaries Total order…" at bounding box center [1457, 440] width 2932 height 673
click at [1203, 525] on div "Submitted 6 Status colour #273444 hex #273444 Save Cancel Summaries Total order…" at bounding box center [1457, 440] width 2932 height 673
click at [1001, 540] on div "Submitted 6 Status colour #273444 hex #273444 Save Cancel Summaries Total order…" at bounding box center [1457, 440] width 2932 height 673
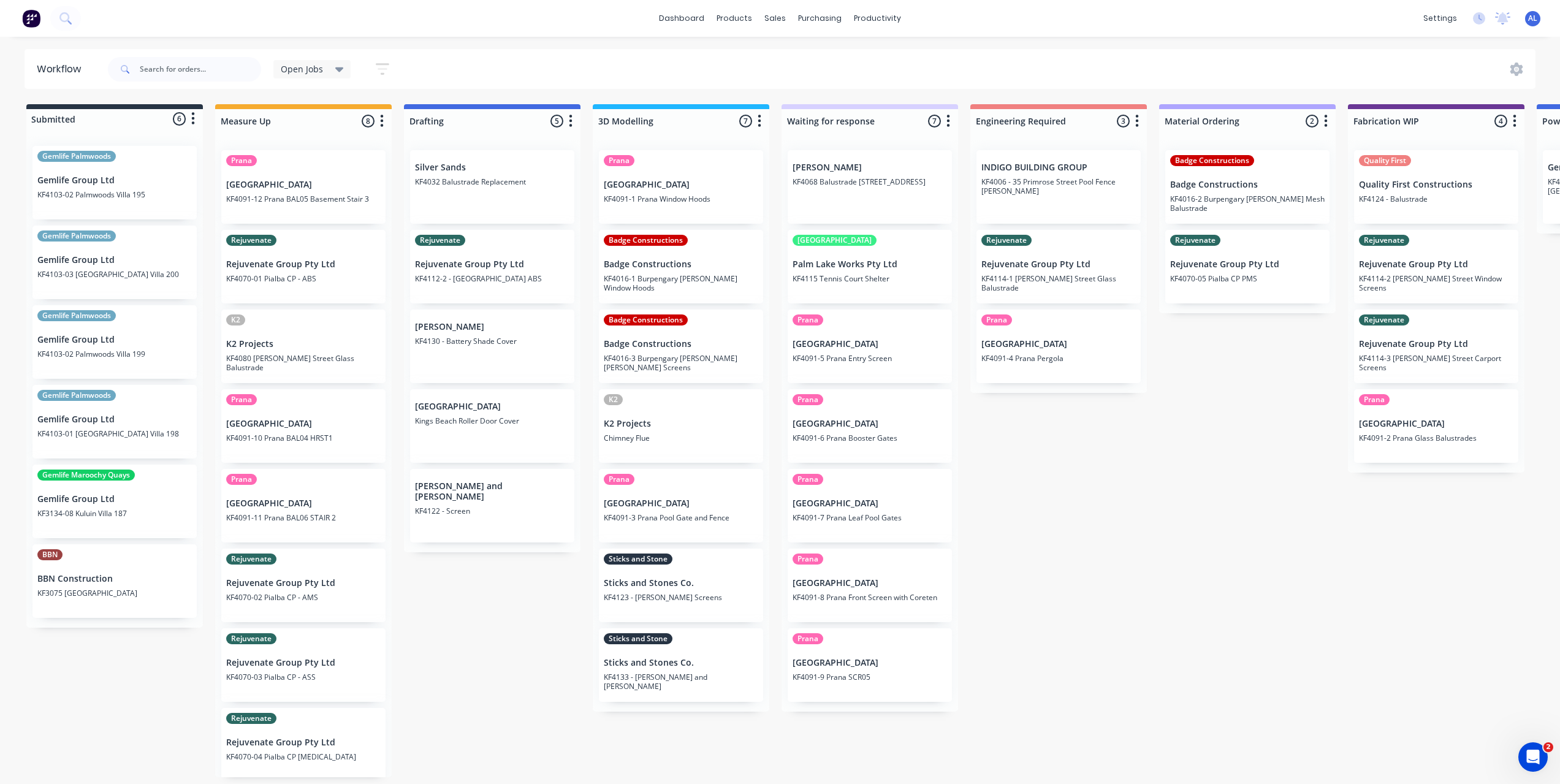
click at [1014, 465] on div "Submitted 6 Status colour #273444 hex #273444 Save Cancel Summaries Total order…" at bounding box center [1457, 440] width 2932 height 673
click at [971, 428] on div "Submitted 6 Status colour #273444 hex #273444 Save Cancel Summaries Total order…" at bounding box center [1457, 440] width 2932 height 673
click at [971, 419] on div "Submitted 6 Status colour #273444 hex #273444 Save Cancel Summaries Total order…" at bounding box center [1457, 440] width 2932 height 673
click at [969, 421] on div "Submitted 6 Status colour #273444 hex #273444 Save Cancel Summaries Total order…" at bounding box center [1457, 440] width 2932 height 673
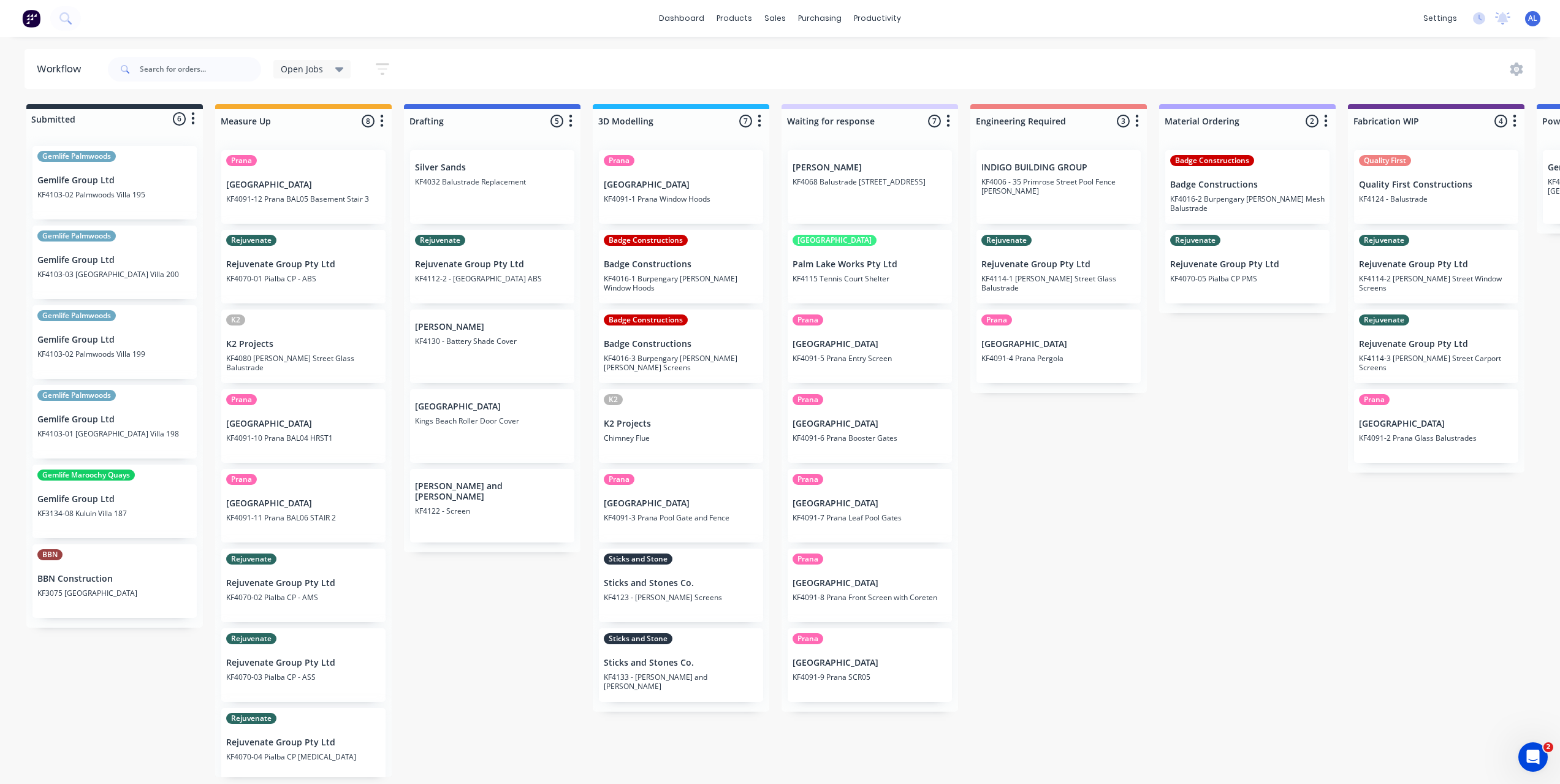
click at [969, 421] on div "Submitted 6 Status colour #273444 hex #273444 Save Cancel Summaries Total order…" at bounding box center [1457, 440] width 2932 height 673
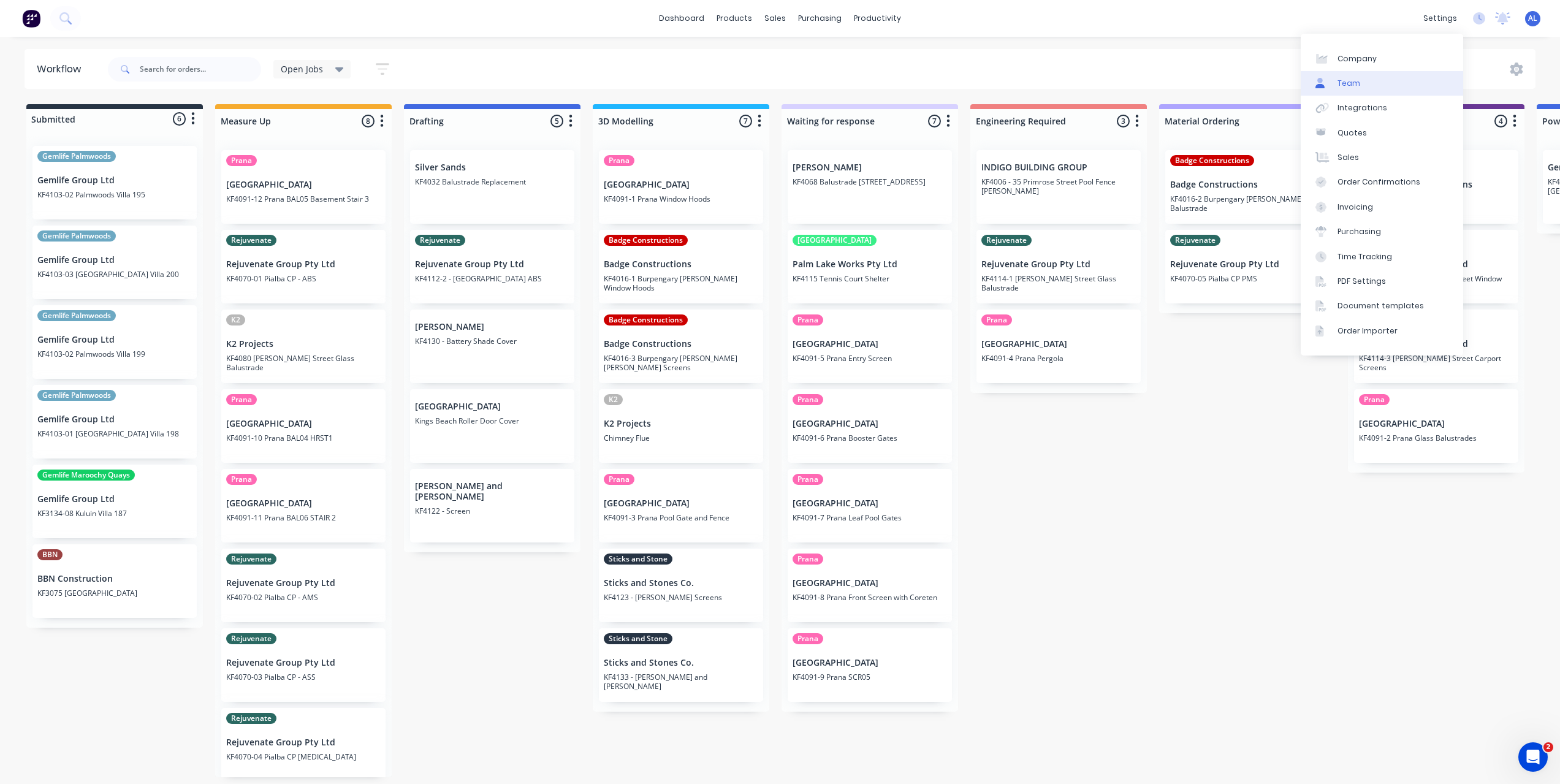
click at [1373, 80] on link "Team" at bounding box center [1382, 83] width 163 height 24
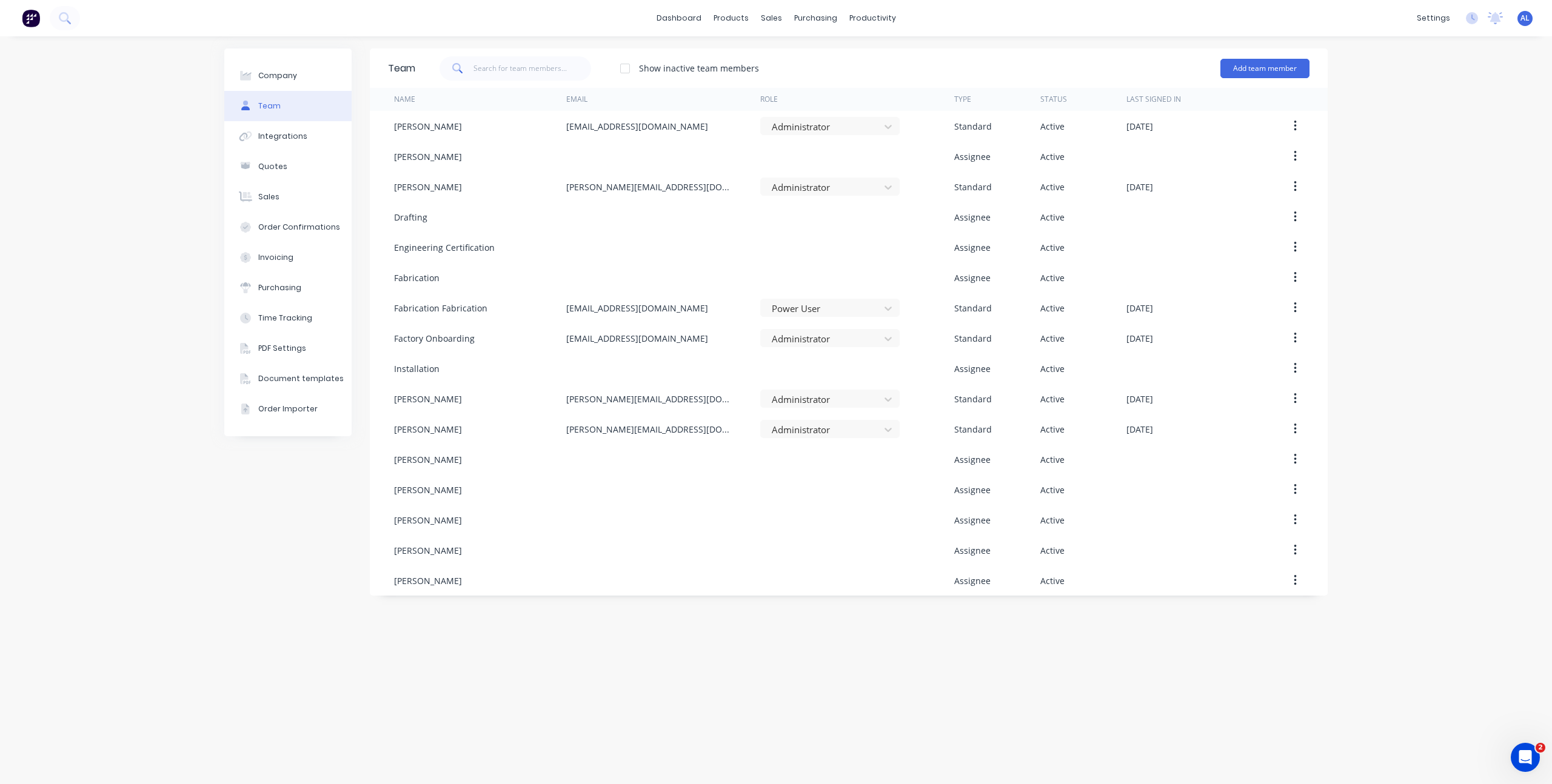
click at [228, 538] on div "Company Team Integrations Quotes Sales Order Confirmations Invoicing Purchasing…" at bounding box center [288, 410] width 127 height 723
click at [271, 532] on div "Company Team Integrations Quotes Sales Order Confirmations Invoicing Purchasing…" at bounding box center [288, 410] width 127 height 723
click at [277, 545] on div "Company Team Integrations Quotes Sales Order Confirmations Invoicing Purchasing…" at bounding box center [288, 410] width 127 height 723
click at [133, 244] on div "Company Team Integrations Quotes Sales Order Confirmations Invoicing Purchasing…" at bounding box center [776, 410] width 1552 height 748
click at [666, 15] on link "dashboard" at bounding box center [679, 18] width 57 height 18
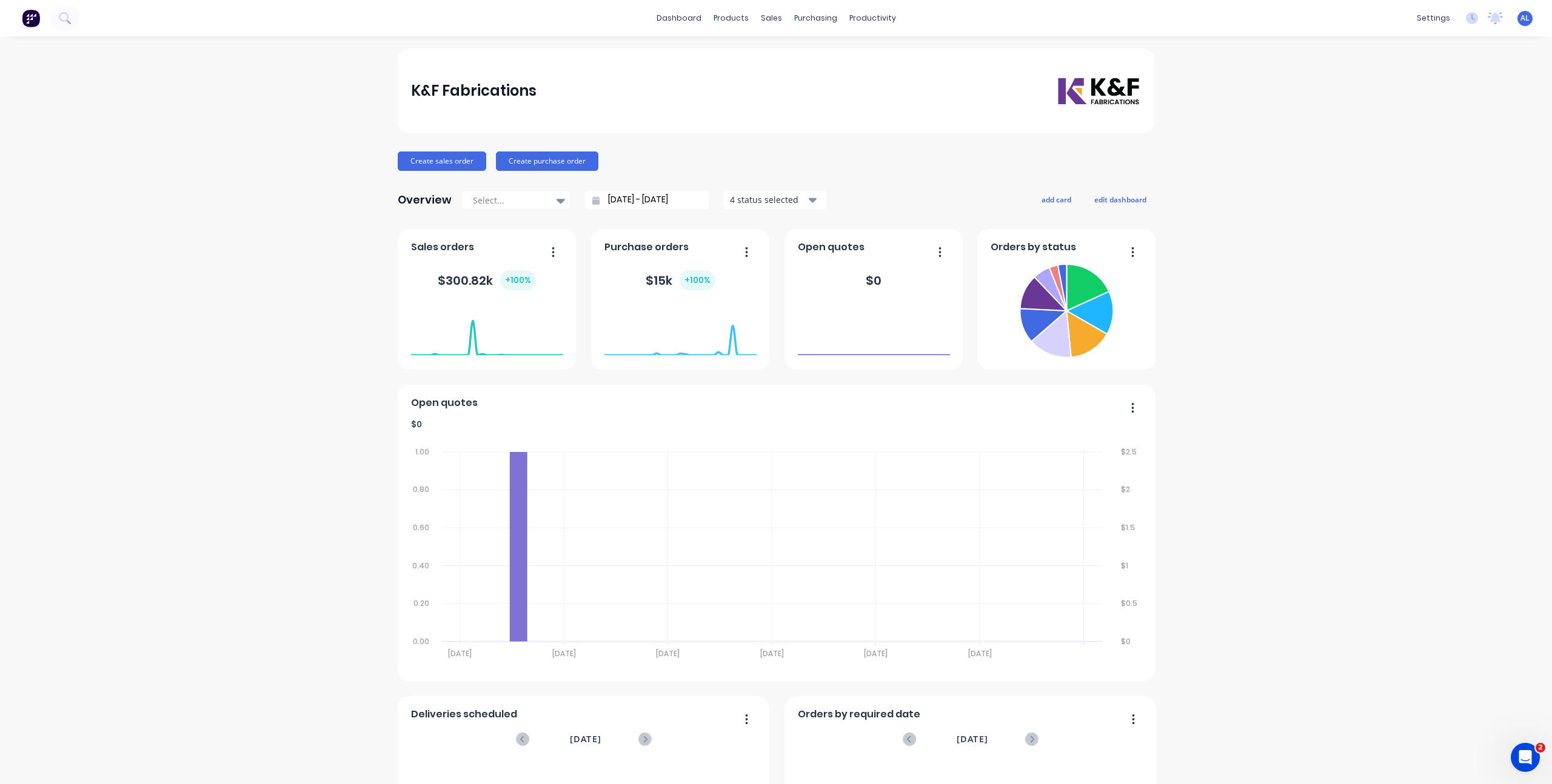
click at [281, 150] on div "K&F Fabrications Create sales order Create purchase order Overview Select... 31…" at bounding box center [776, 520] width 1552 height 944
click at [246, 146] on div "K&F Fabrications Create sales order Create purchase order Overview Select... 31…" at bounding box center [776, 520] width 1552 height 944
click at [326, 404] on div "K&F Fabrications Create sales order Create purchase order Overview Select... [D…" at bounding box center [776, 520] width 1552 height 944
click at [1196, 353] on div "K&F Fabrications Create sales order Create purchase order Overview Select... 31…" at bounding box center [776, 520] width 1552 height 944
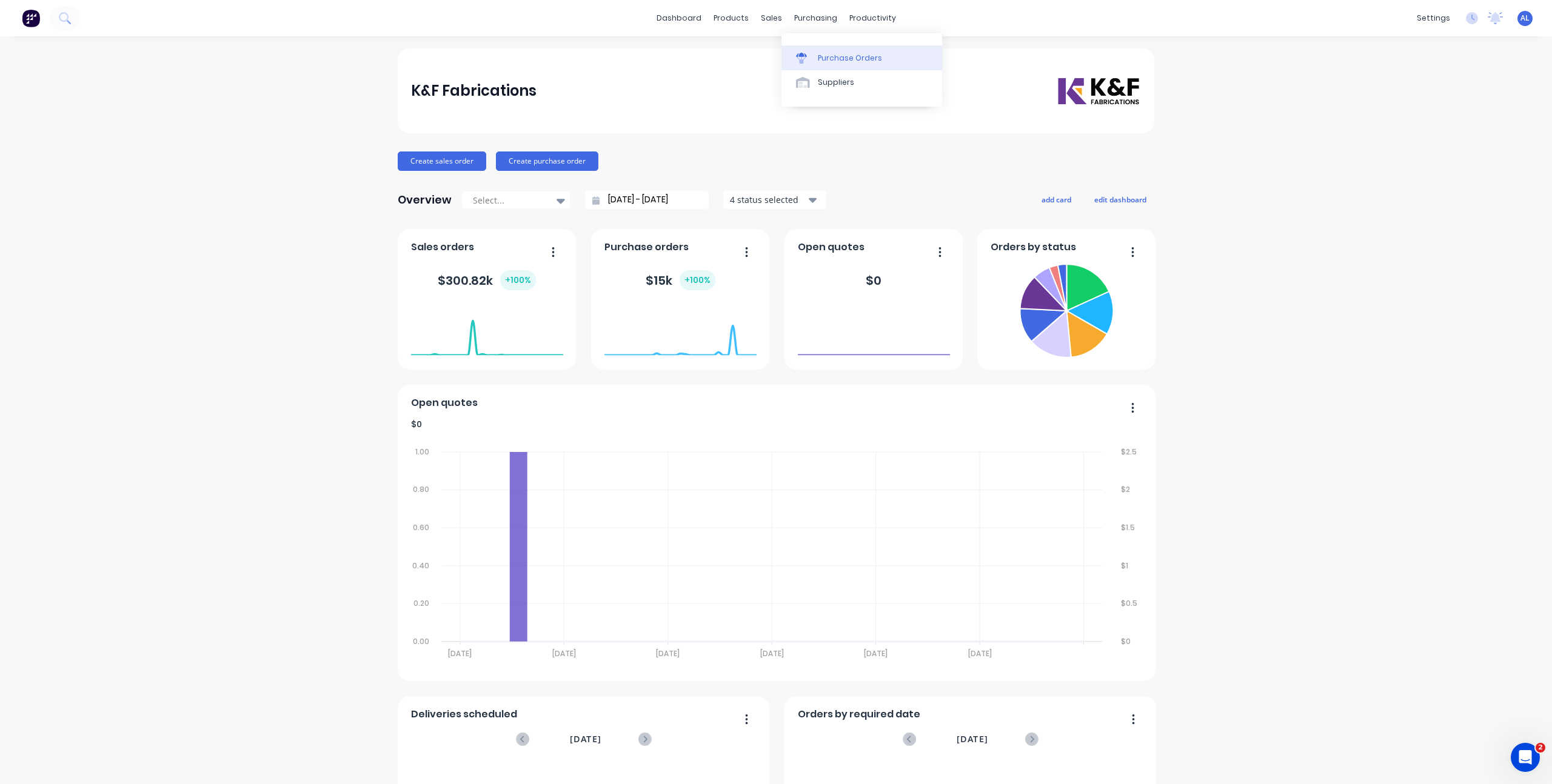
click at [804, 55] on icon at bounding box center [801, 55] width 11 height 4
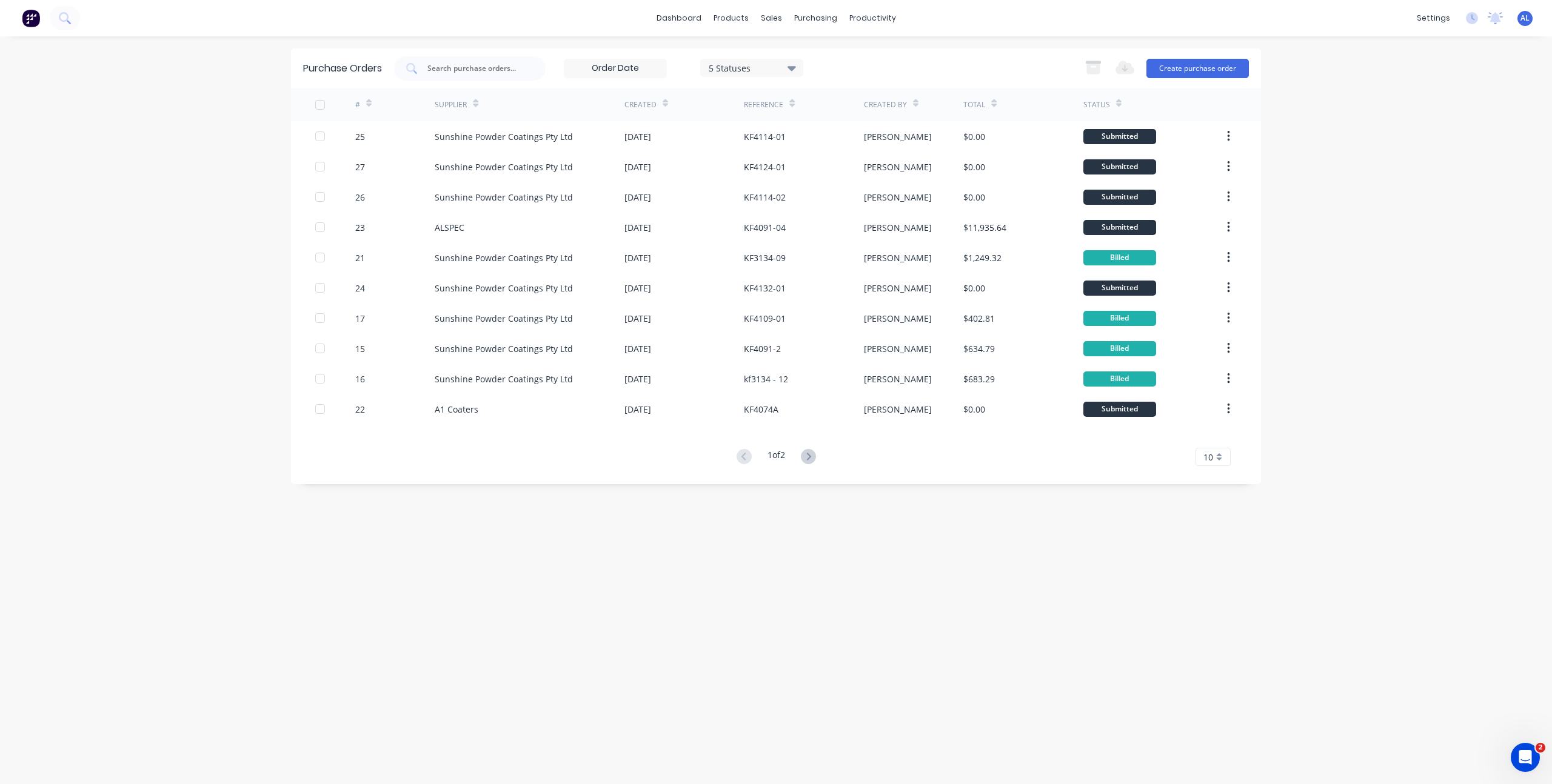
click at [522, 602] on div "Purchase Orders 5 Statuses 5 Statuses Export to Excel (XLSX) Create purchase or…" at bounding box center [776, 410] width 970 height 723
click at [243, 480] on div "dashboard products sales purchasing productivity dashboard products Product Cat…" at bounding box center [776, 392] width 1552 height 784
click at [238, 318] on div "dashboard products sales purchasing productivity dashboard products Product Cat…" at bounding box center [776, 392] width 1552 height 784
click at [678, 10] on link "dashboard" at bounding box center [679, 18] width 57 height 18
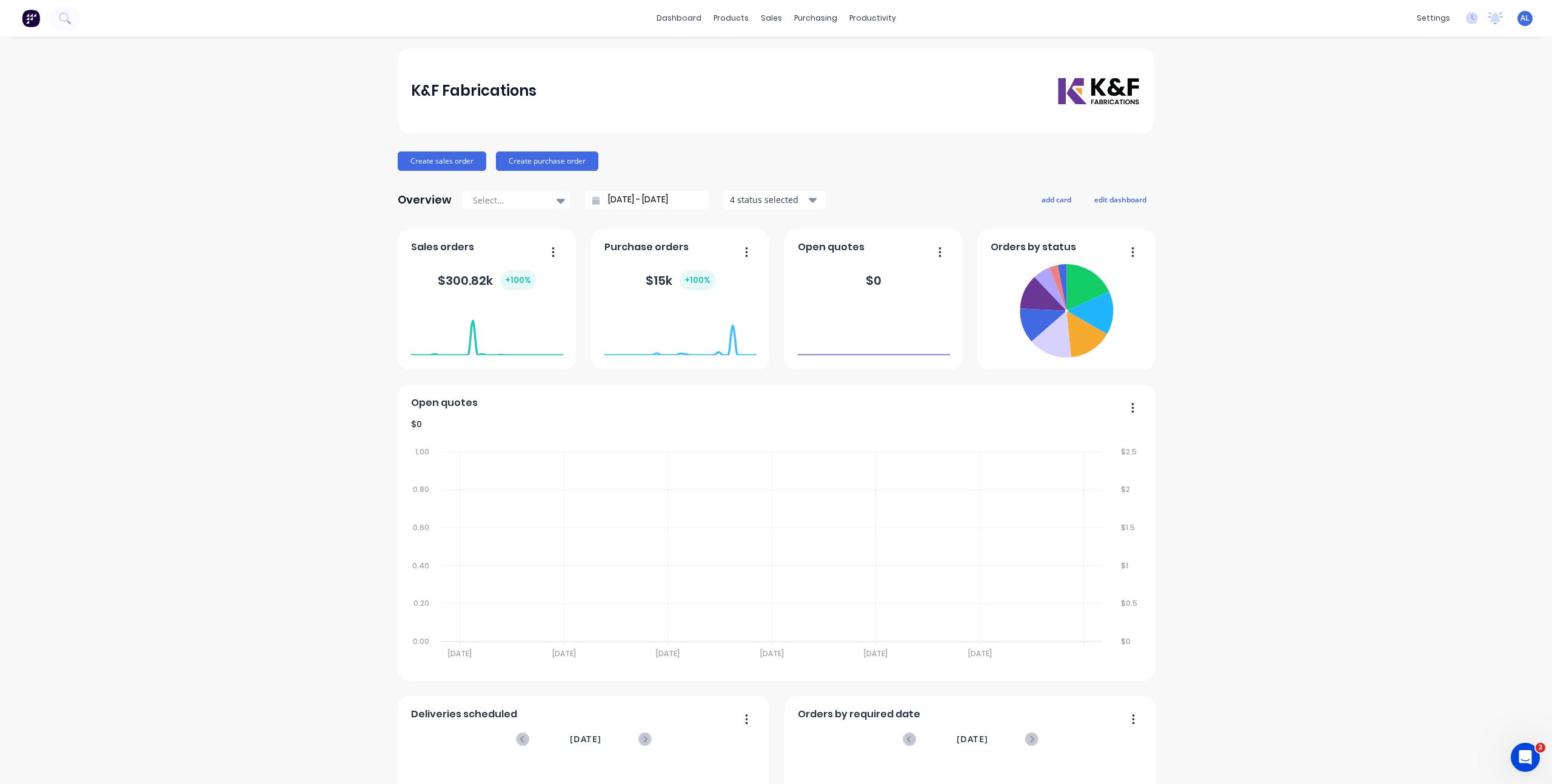
click at [382, 339] on div "K&F Fabrications Create sales order Create purchase order Overview Select... 31…" at bounding box center [776, 520] width 1552 height 944
click at [1224, 345] on div "K&F Fabrications Create sales order Create purchase order Overview Select... 31…" at bounding box center [776, 520] width 1552 height 944
click at [861, 15] on div "productivity" at bounding box center [872, 18] width 59 height 18
click at [857, 60] on icon at bounding box center [854, 58] width 11 height 11
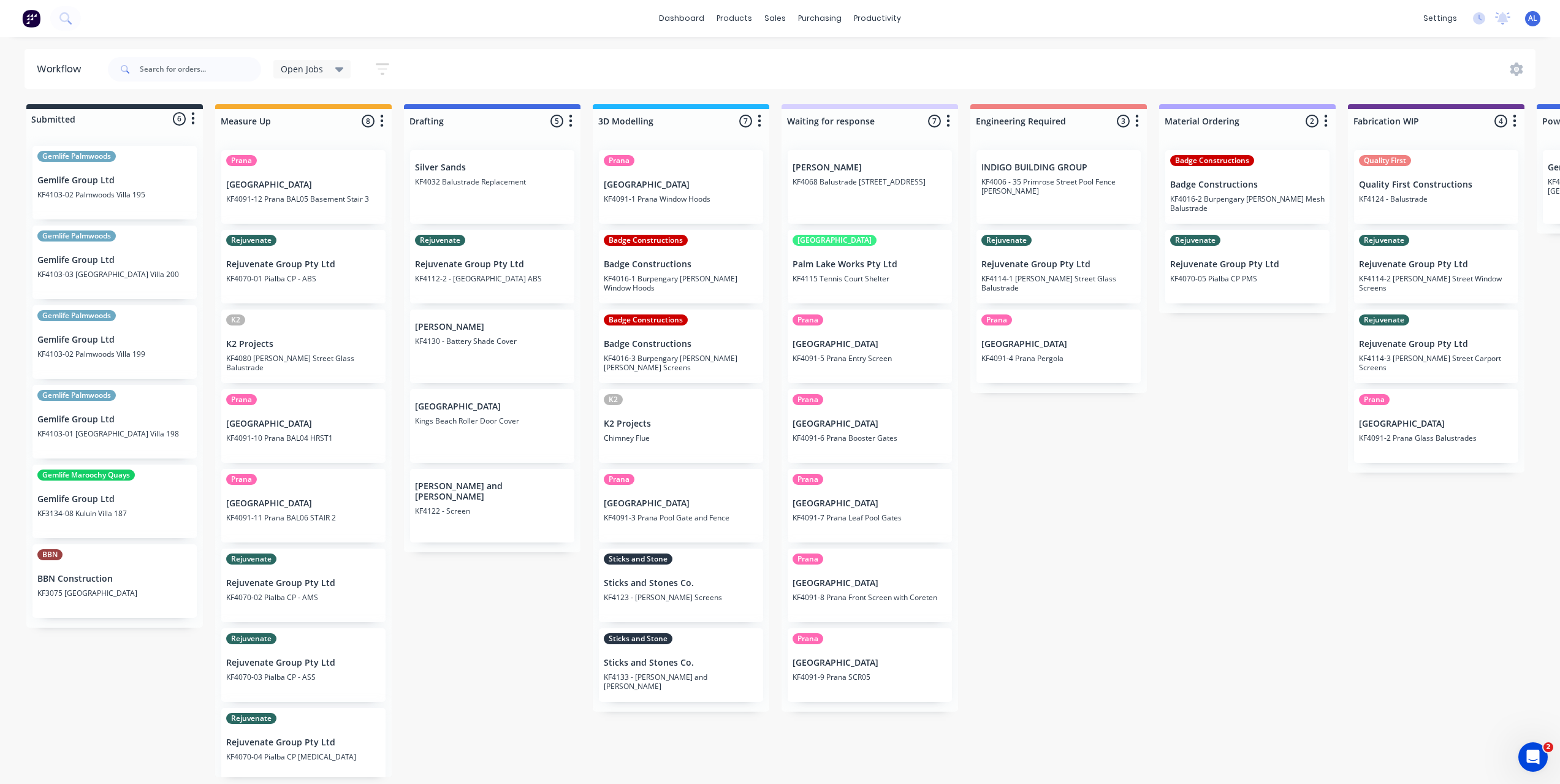
click at [964, 580] on div "Submitted 6 Status colour #273444 hex #273444 Save Cancel Summaries Total order…" at bounding box center [1457, 440] width 2932 height 673
click at [1248, 533] on div "Submitted 6 Status colour #273444 hex #273444 Save Cancel Summaries Total order…" at bounding box center [1457, 440] width 2932 height 673
click at [1088, 497] on div "Submitted 6 Status colour #273444 hex #273444 Save Cancel Summaries Total order…" at bounding box center [1457, 440] width 2932 height 673
click at [966, 424] on div "Submitted 6 Status colour #273444 hex #273444 Save Cancel Summaries Total order…" at bounding box center [1457, 440] width 2932 height 673
